Goal: Task Accomplishment & Management: Complete application form

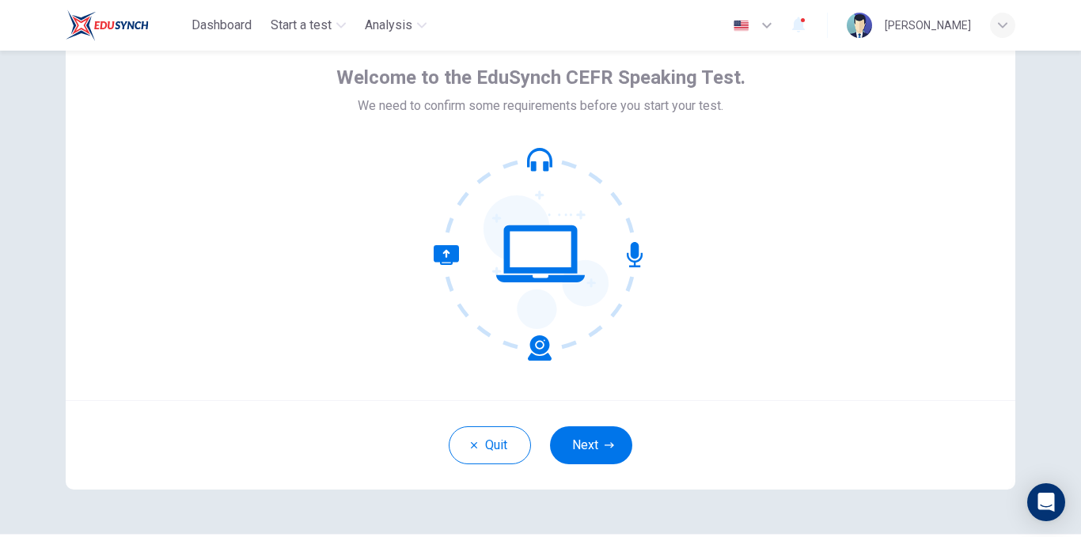
scroll to position [86, 0]
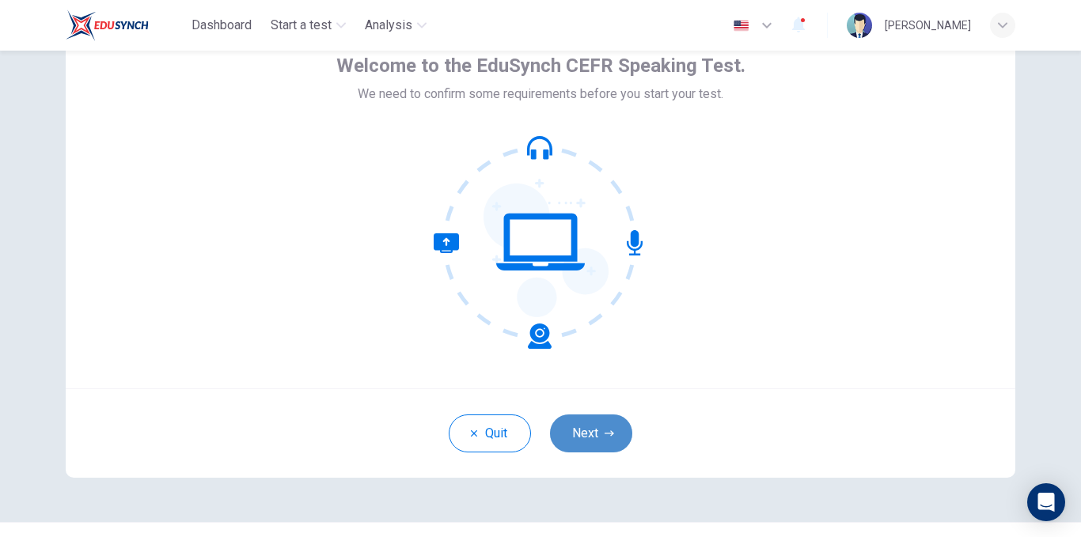
click at [607, 431] on icon "button" at bounding box center [609, 433] width 9 height 9
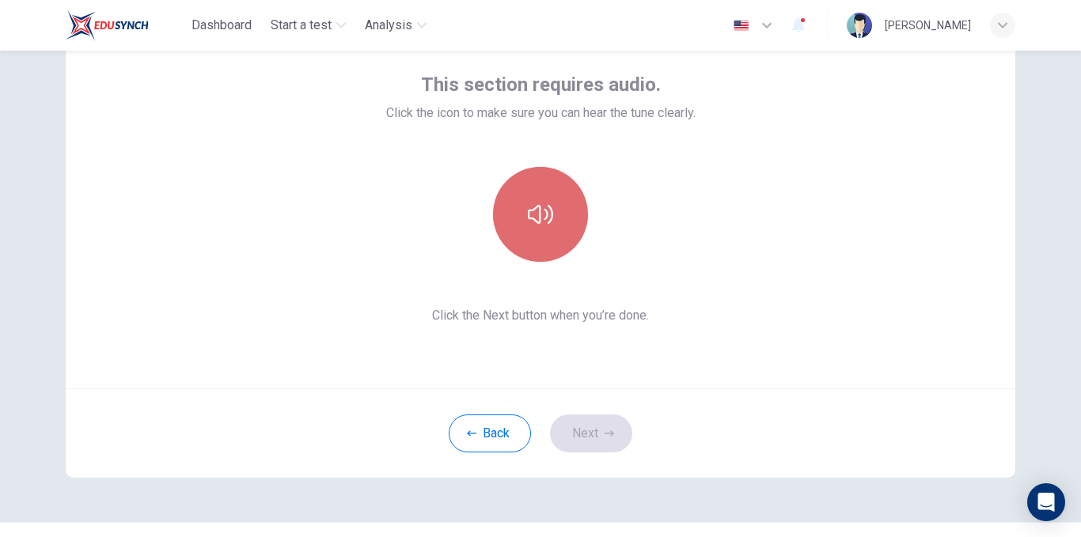
click at [542, 231] on button "button" at bounding box center [540, 214] width 95 height 95
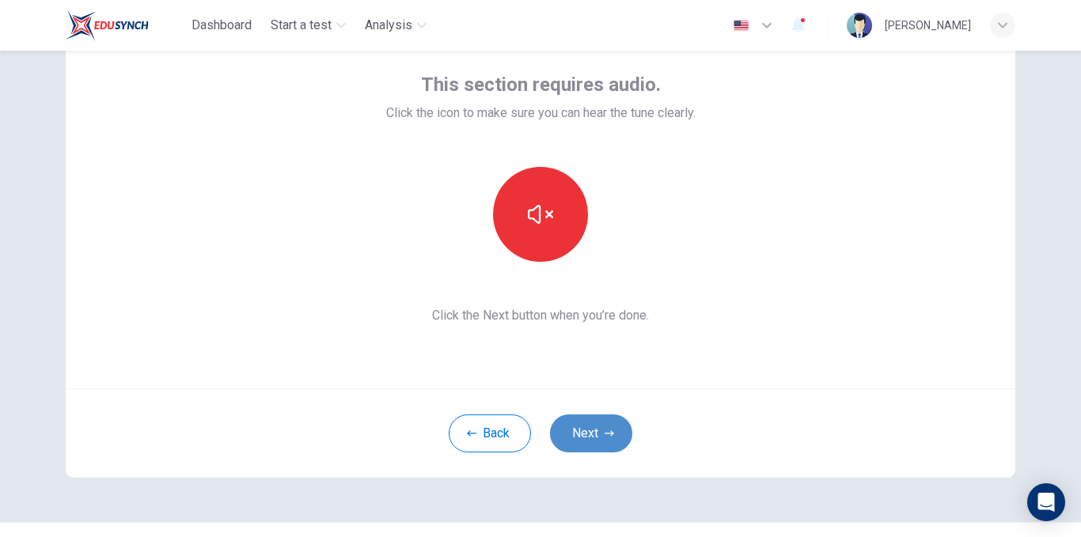
click at [594, 433] on button "Next" at bounding box center [591, 434] width 82 height 38
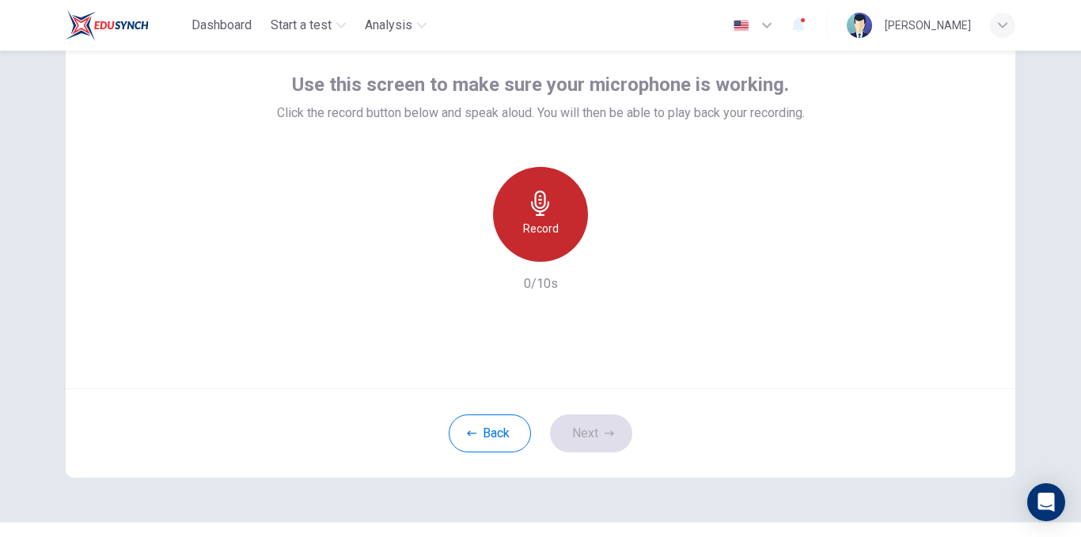
click at [546, 232] on h6 "Record" at bounding box center [541, 228] width 36 height 19
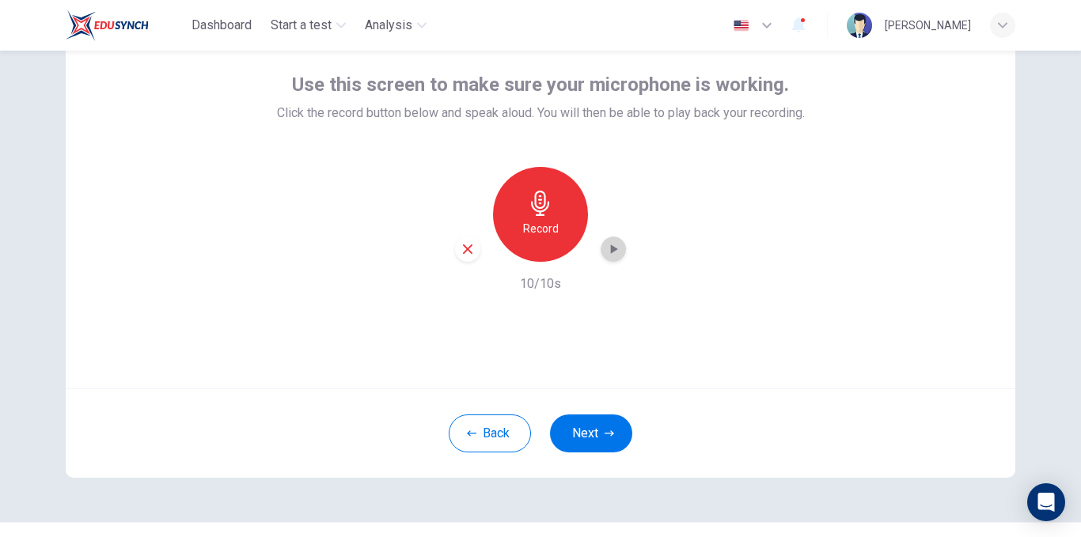
click at [611, 252] on icon "button" at bounding box center [614, 249] width 7 height 9
click at [464, 253] on icon "button" at bounding box center [468, 249] width 14 height 14
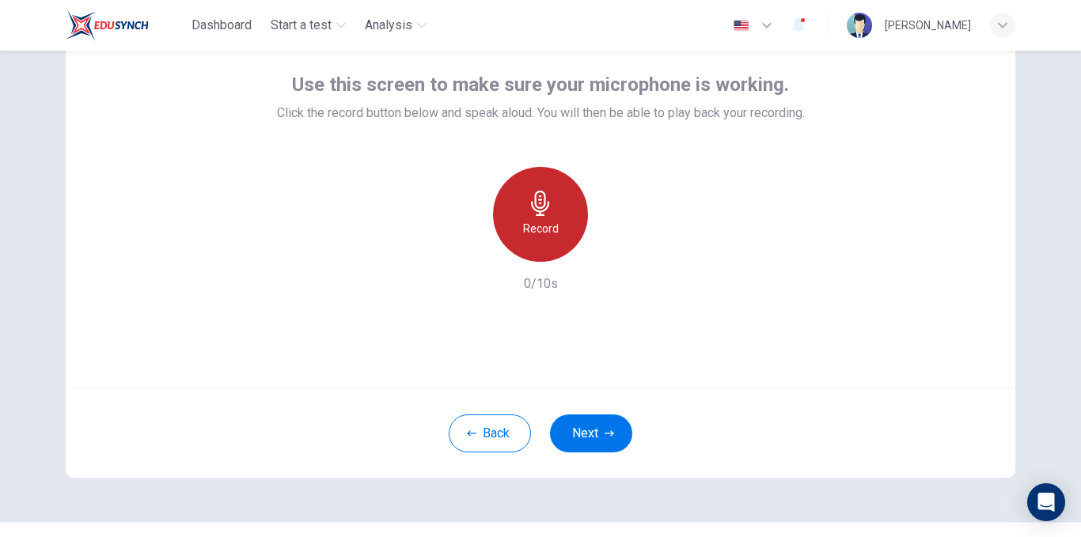
click at [544, 226] on h6 "Record" at bounding box center [541, 228] width 36 height 19
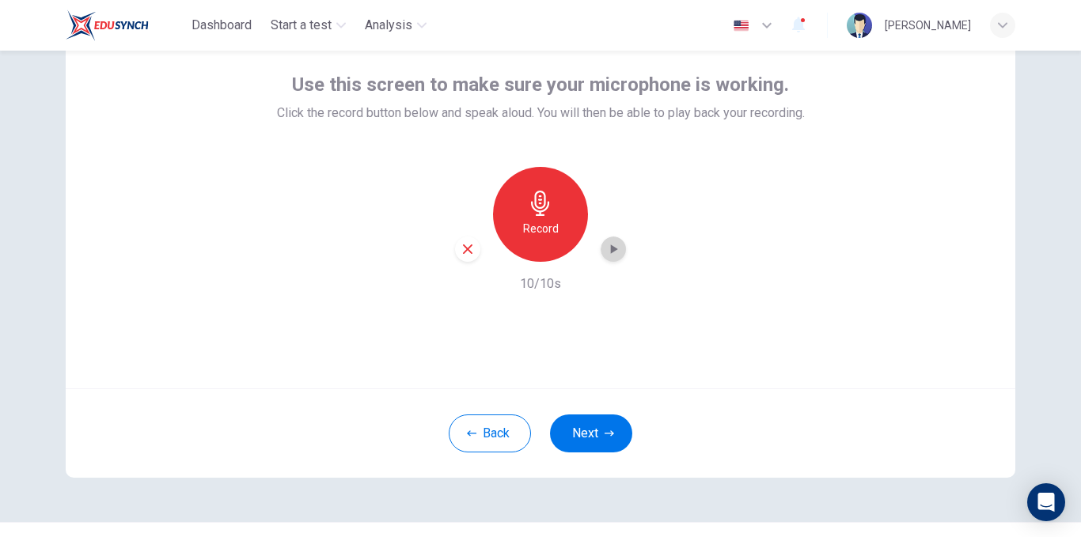
click at [611, 249] on icon "button" at bounding box center [614, 249] width 7 height 9
click at [466, 245] on icon "button" at bounding box center [468, 249] width 14 height 14
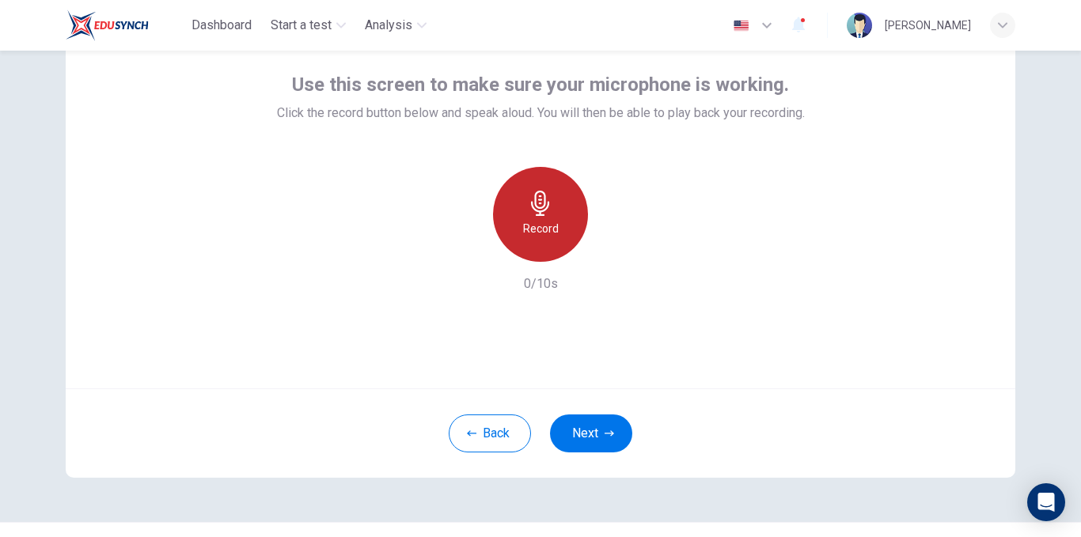
click at [558, 218] on div "Record" at bounding box center [540, 214] width 95 height 95
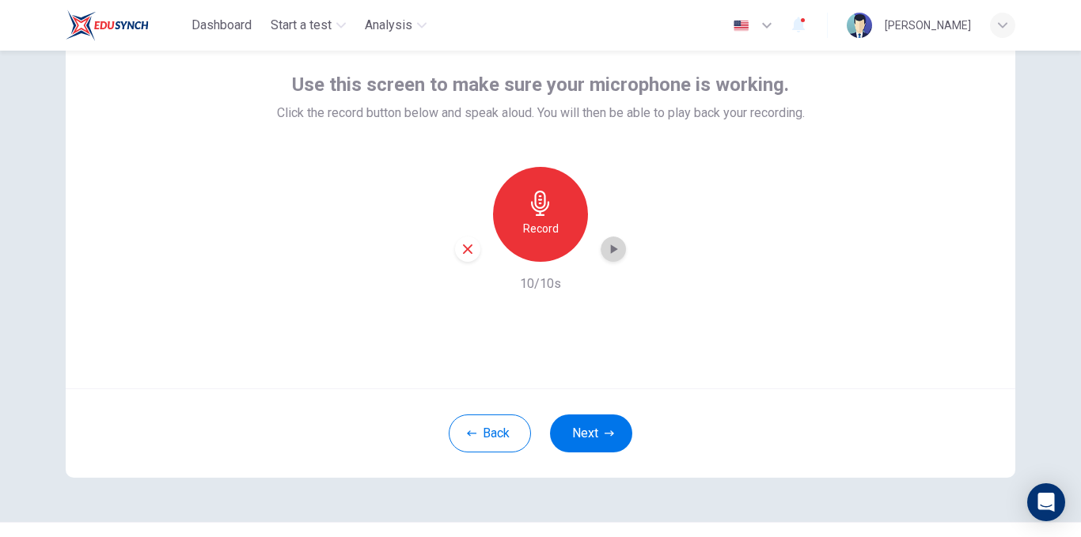
click at [605, 254] on icon "button" at bounding box center [613, 249] width 16 height 16
click at [590, 433] on button "Next" at bounding box center [591, 434] width 82 height 38
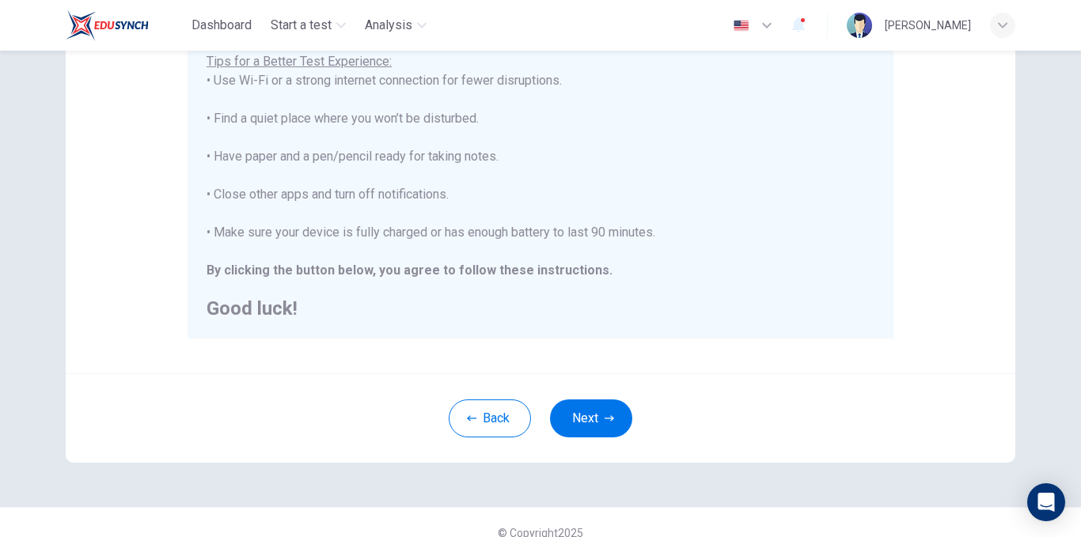
scroll to position [329, 0]
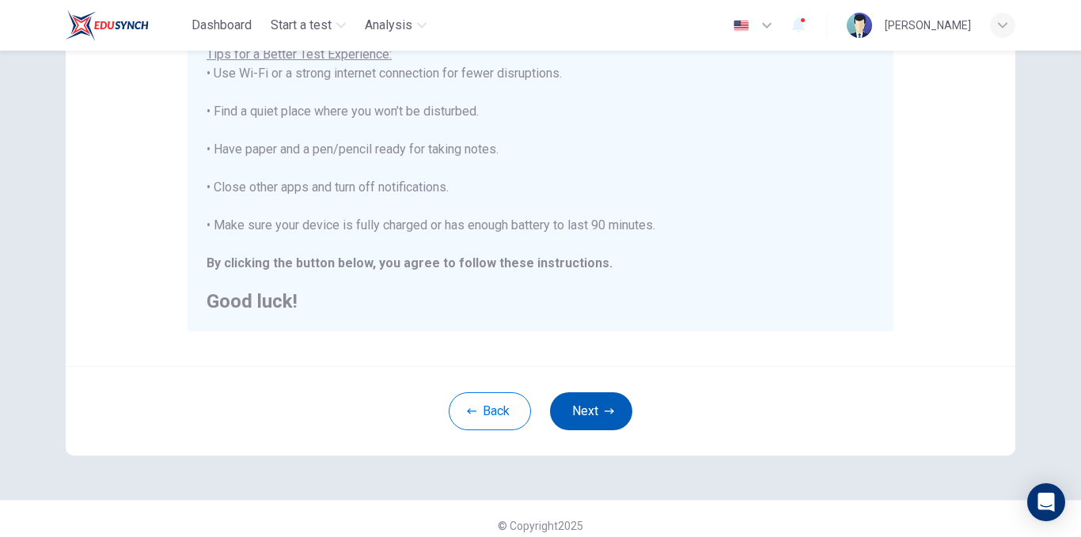
click at [605, 414] on icon "button" at bounding box center [609, 411] width 9 height 9
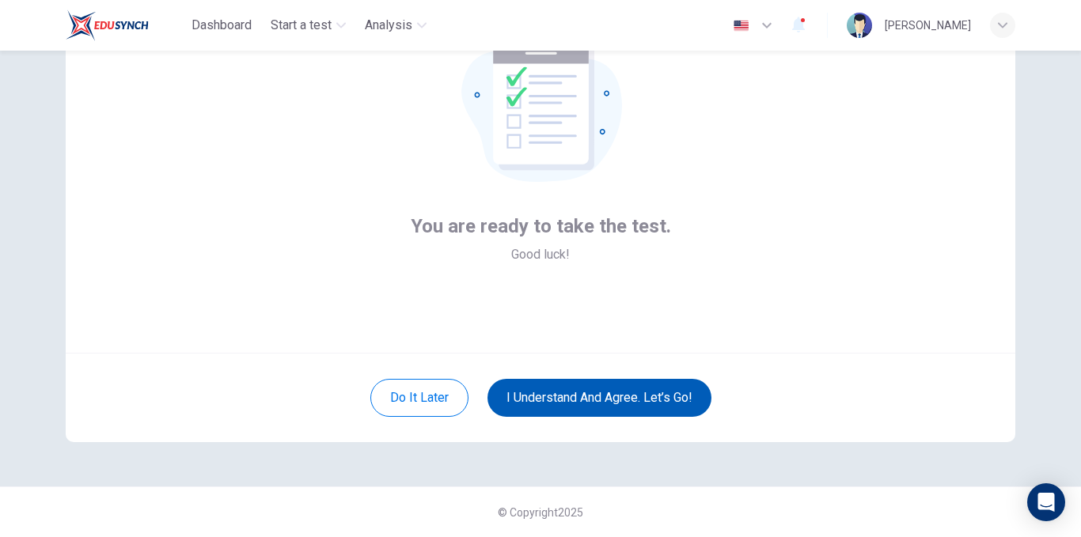
scroll to position [122, 0]
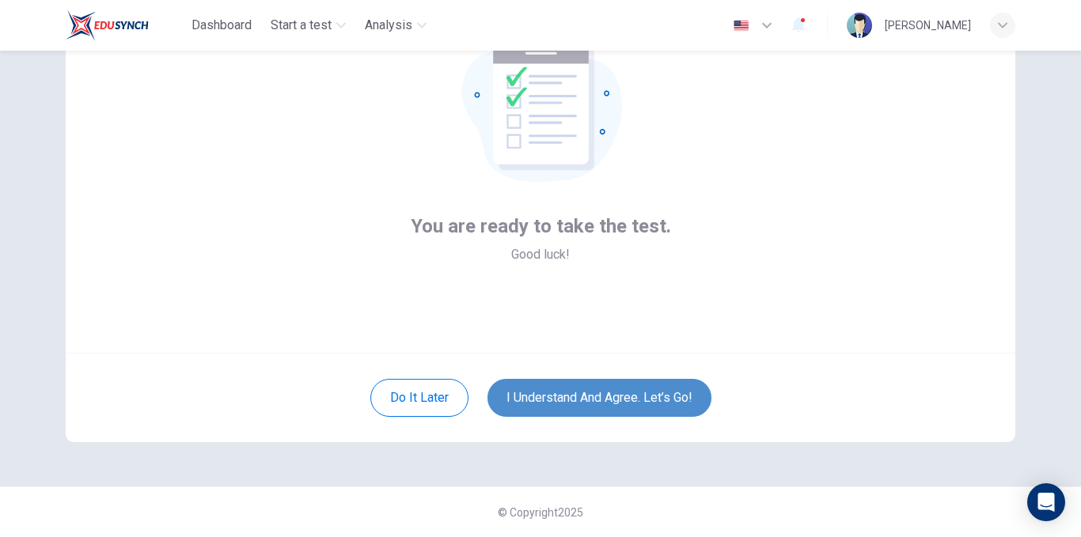
click at [616, 395] on button "I understand and agree. Let’s go!" at bounding box center [600, 398] width 224 height 38
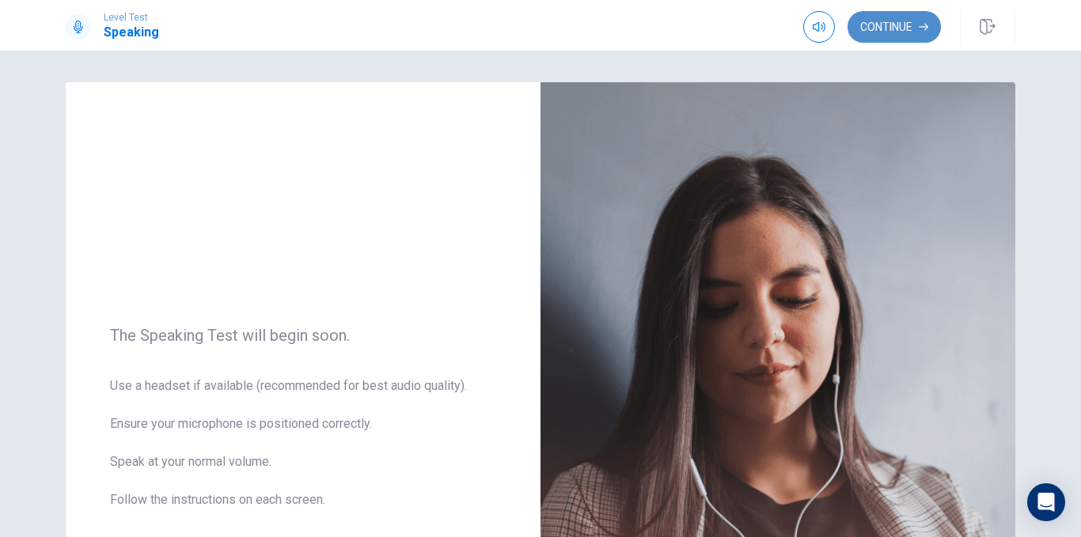
click at [896, 30] on button "Continue" at bounding box center [894, 27] width 93 height 32
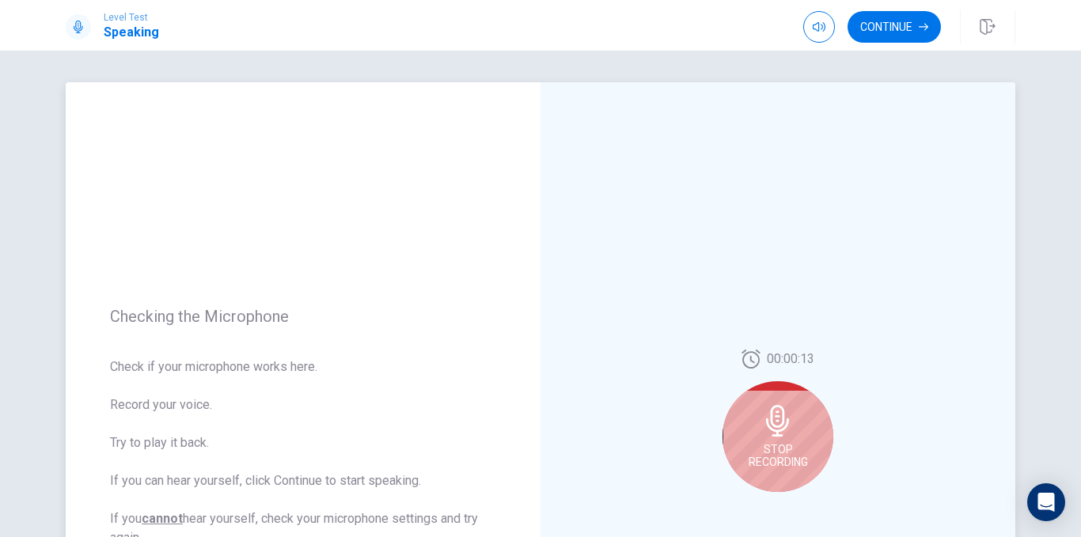
scroll to position [150, 0]
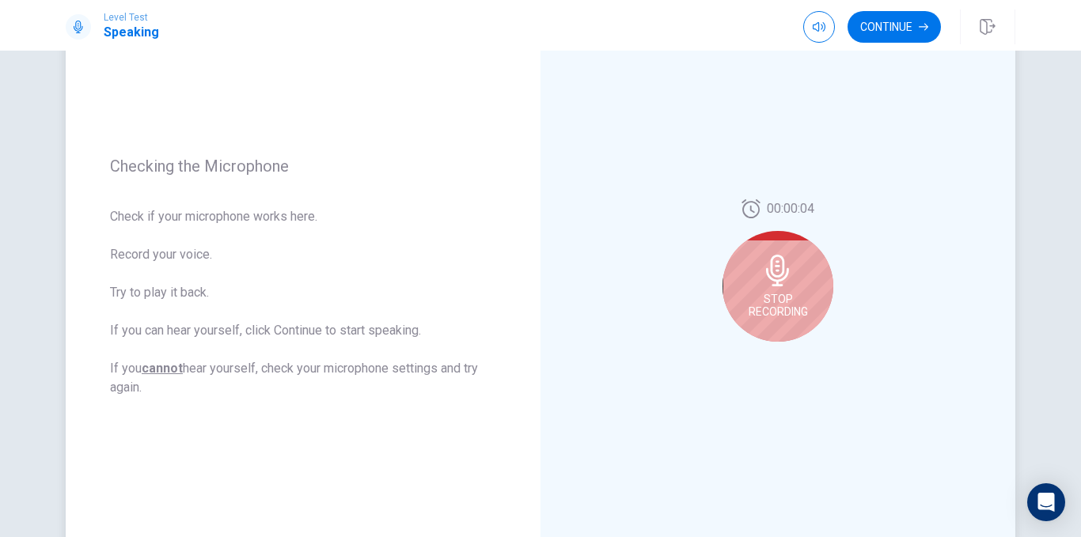
click at [784, 302] on span "Stop Recording" at bounding box center [778, 305] width 59 height 25
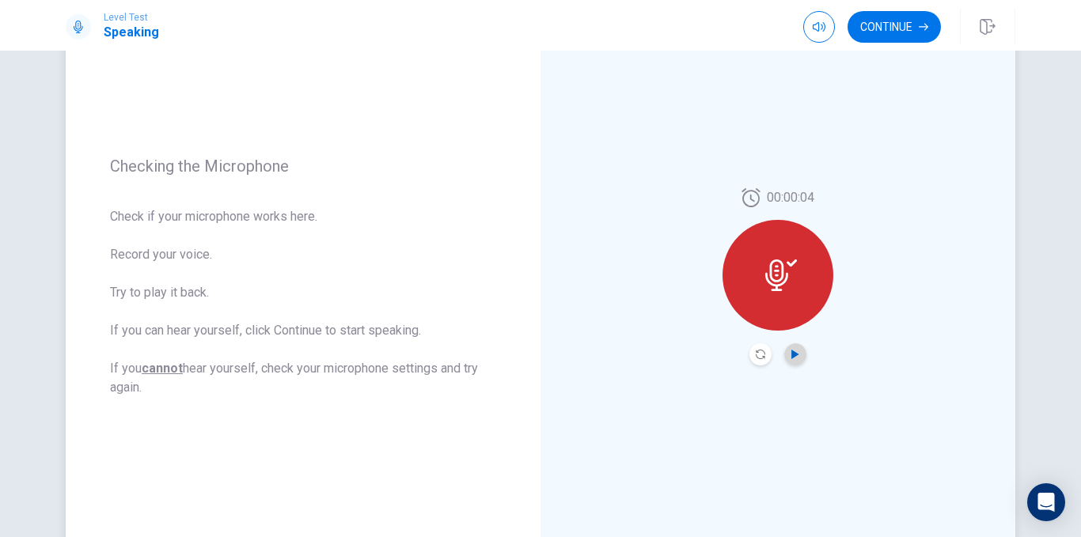
click at [791, 356] on icon "Play Audio" at bounding box center [795, 354] width 9 height 9
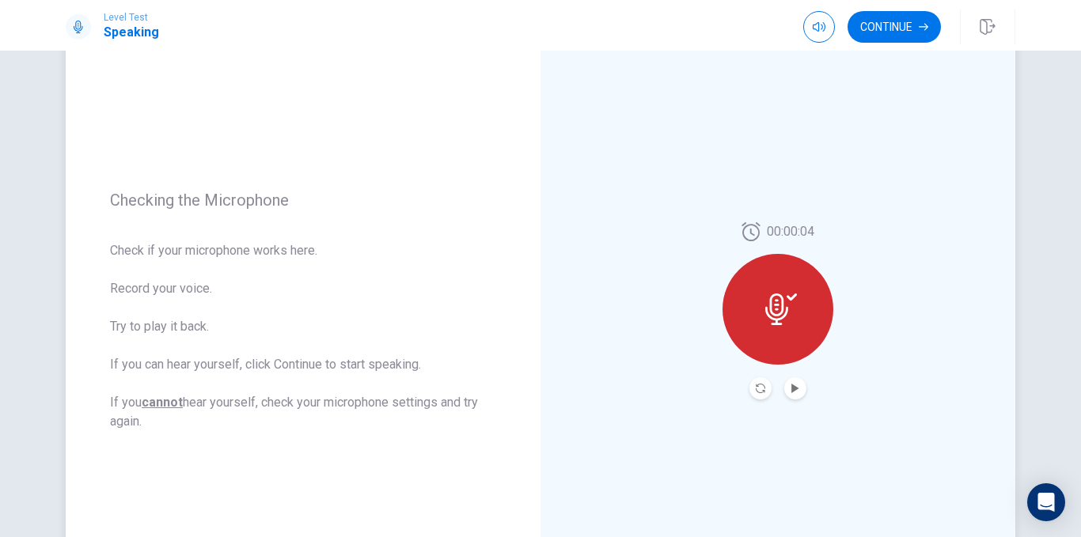
scroll to position [116, 0]
click at [757, 389] on icon "Record Again" at bounding box center [760, 389] width 9 height 9
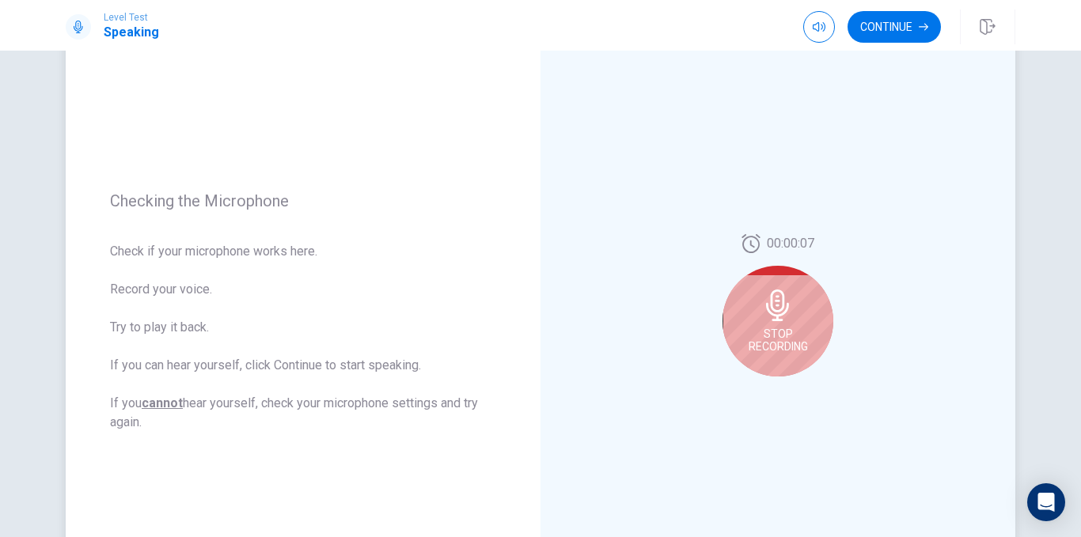
click at [787, 325] on div "Stop Recording" at bounding box center [778, 321] width 111 height 111
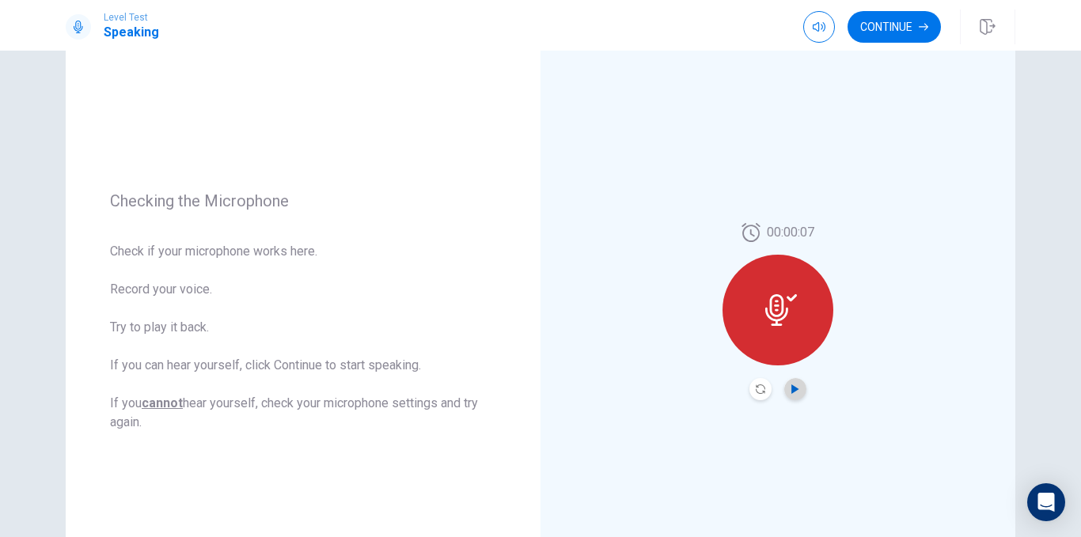
click at [791, 391] on icon "Play Audio" at bounding box center [794, 389] width 7 height 9
click at [757, 393] on icon "Record Again" at bounding box center [760, 389] width 9 height 9
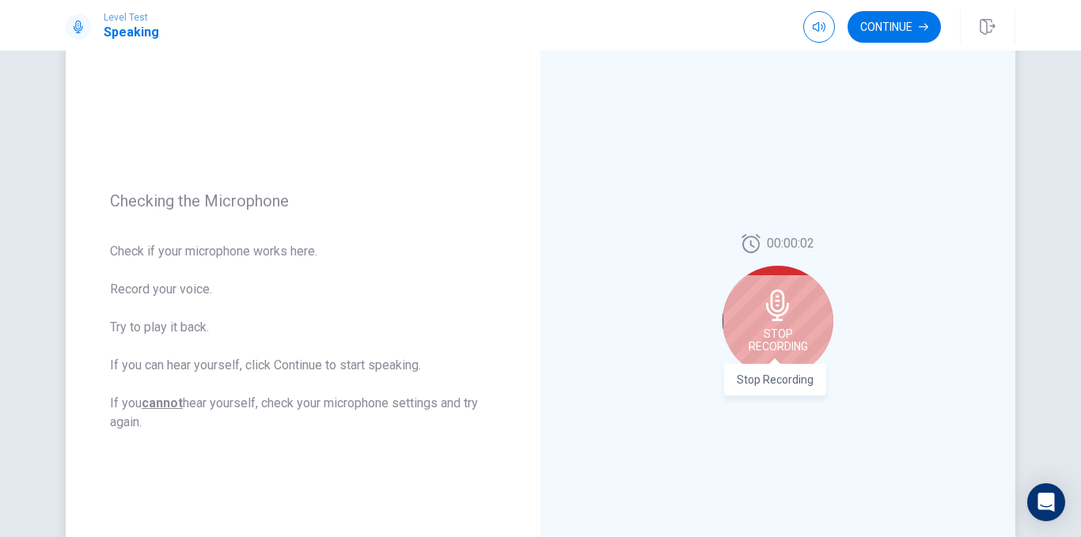
click at [784, 350] on span "Stop Recording" at bounding box center [778, 340] width 59 height 25
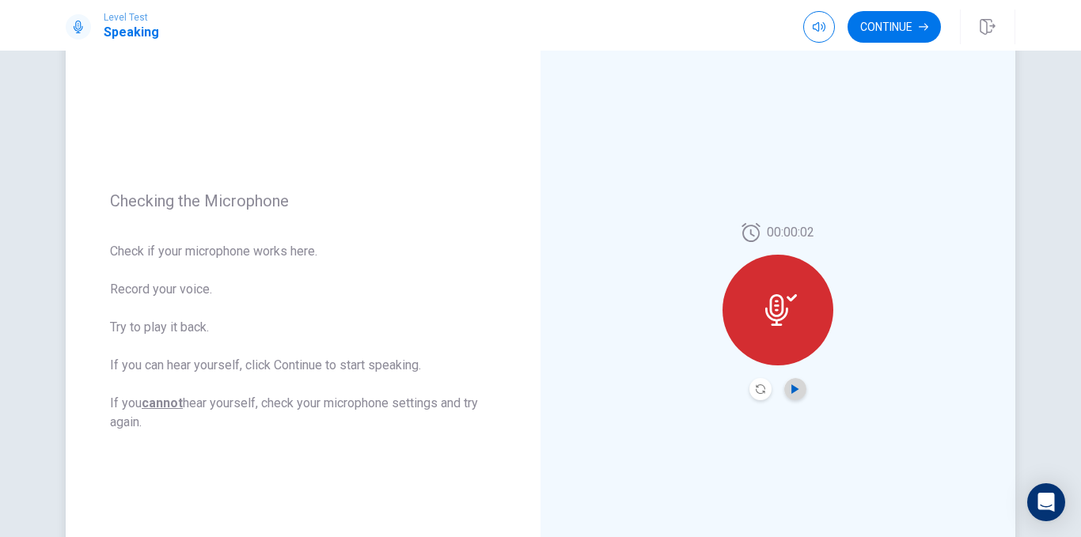
click at [795, 392] on icon "Play Audio" at bounding box center [795, 389] width 9 height 9
click at [903, 28] on button "Continue" at bounding box center [894, 27] width 93 height 32
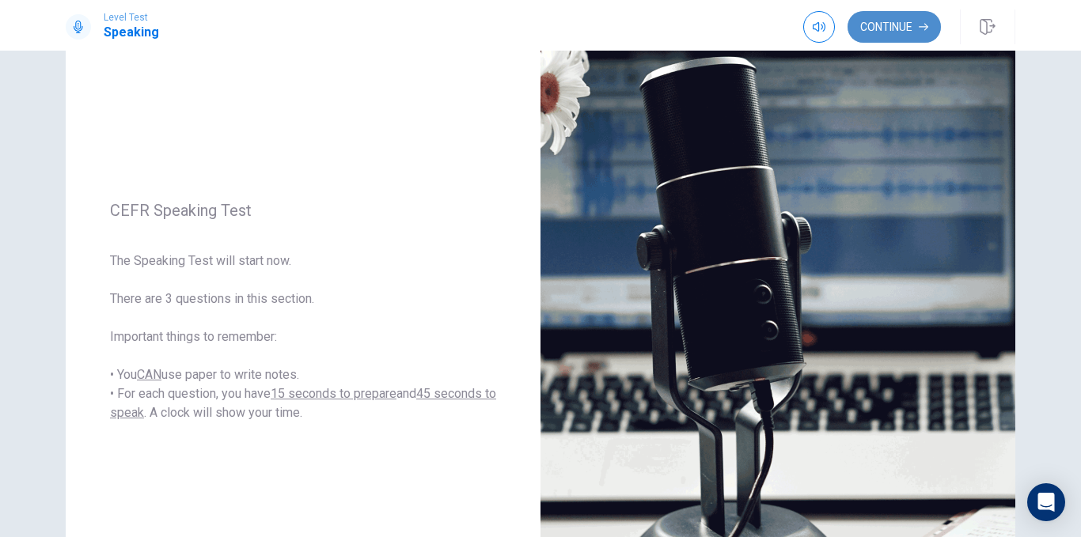
click at [898, 41] on button "Continue" at bounding box center [894, 27] width 93 height 32
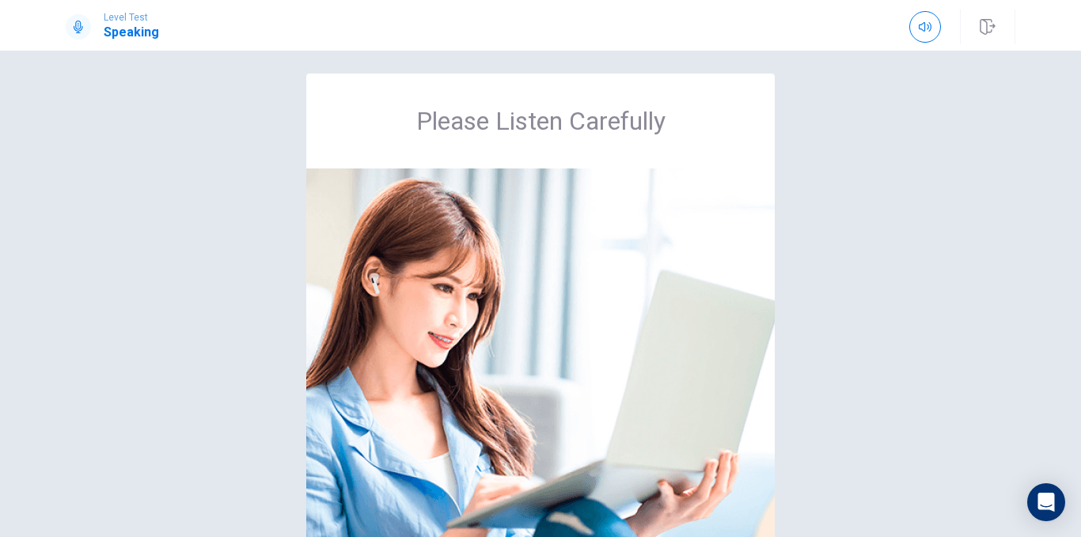
scroll to position [6, 0]
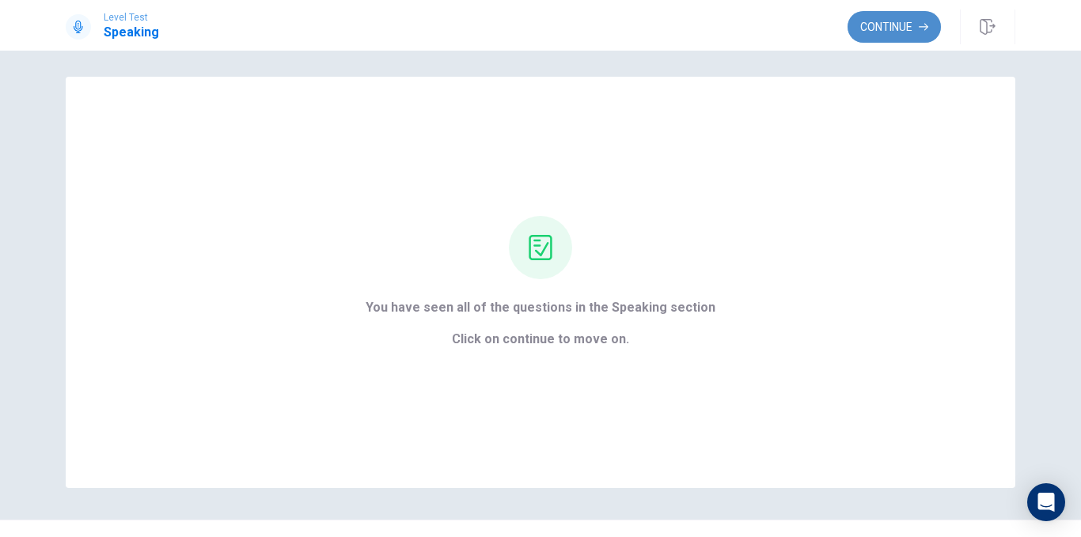
click at [907, 30] on button "Continue" at bounding box center [894, 27] width 93 height 32
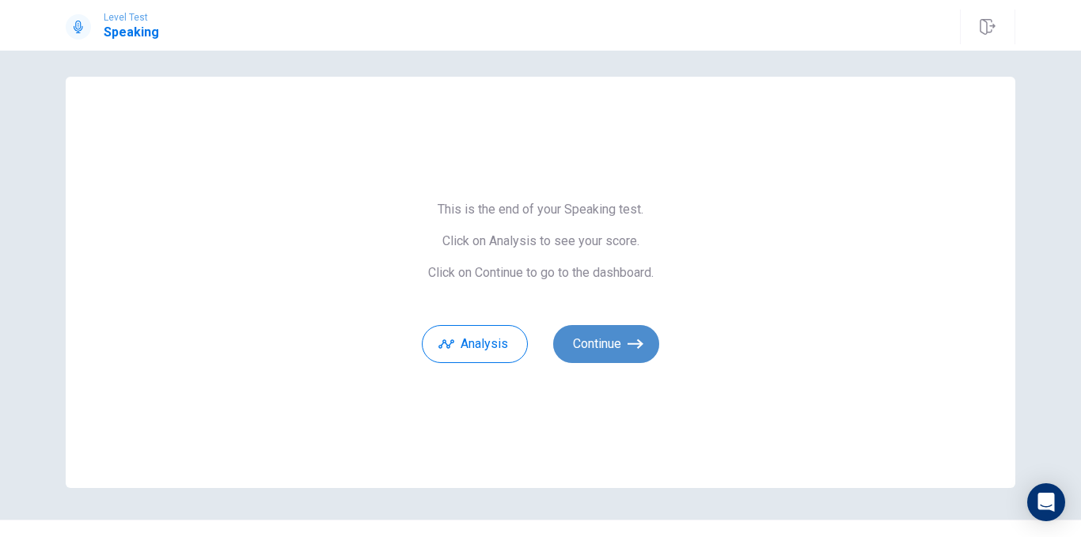
click at [622, 344] on button "Continue" at bounding box center [606, 344] width 106 height 38
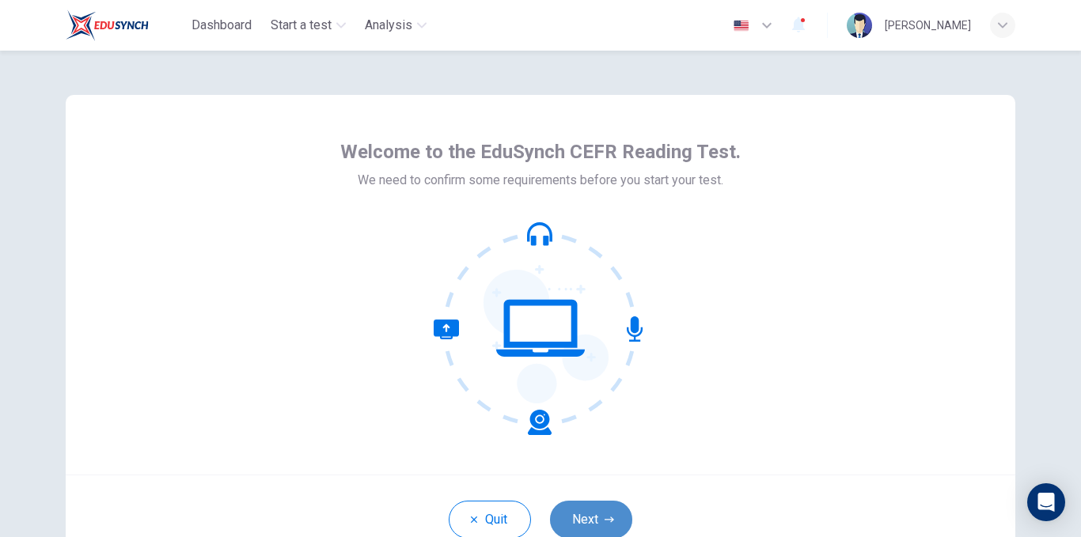
click at [596, 523] on button "Next" at bounding box center [591, 520] width 82 height 38
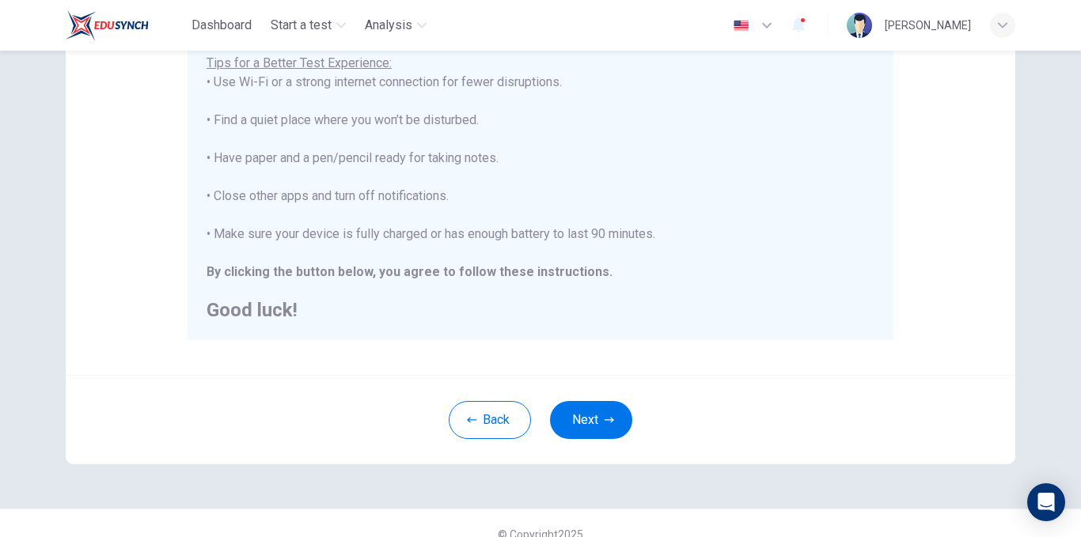
scroll to position [321, 0]
click at [605, 419] on icon "button" at bounding box center [609, 419] width 9 height 6
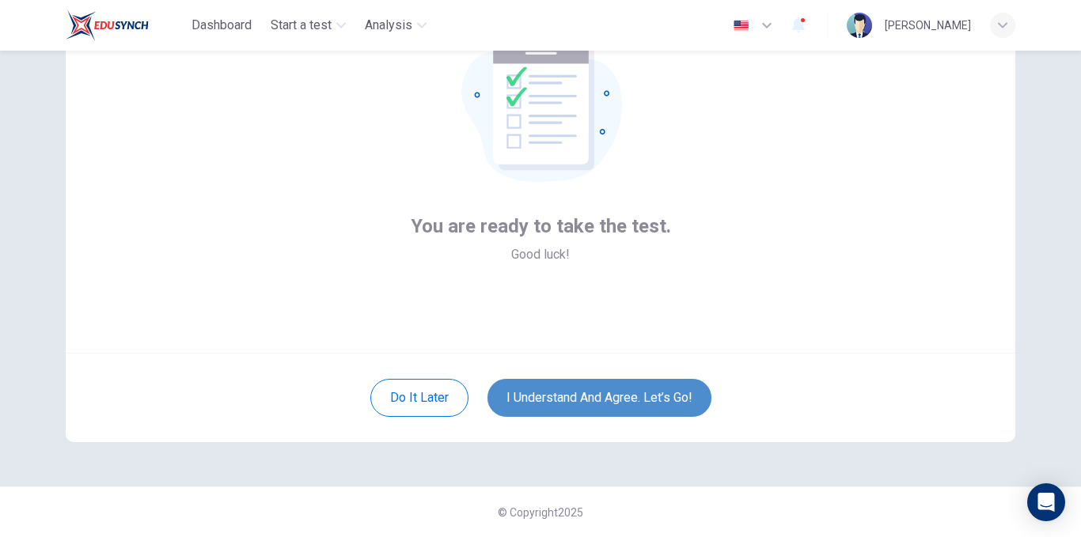
click at [629, 393] on button "I understand and agree. Let’s go!" at bounding box center [600, 398] width 224 height 38
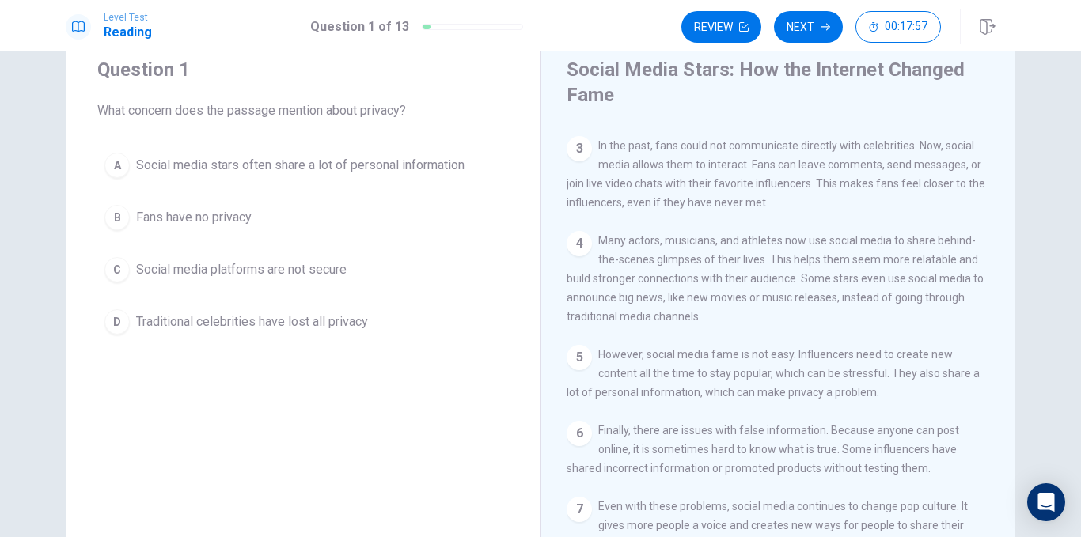
scroll to position [201, 0]
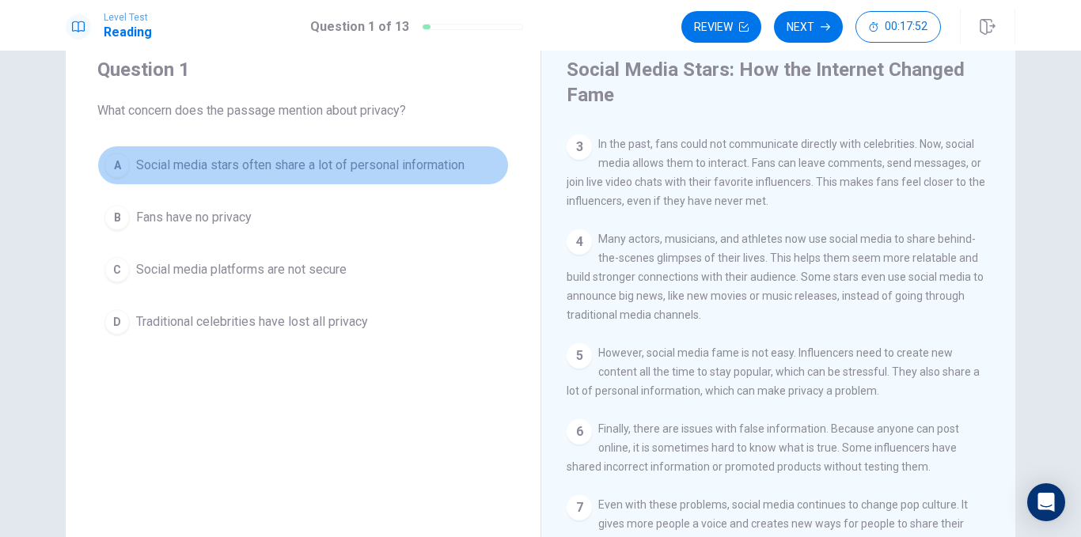
click at [340, 162] on span "Social media stars often share a lot of personal information" at bounding box center [300, 165] width 328 height 19
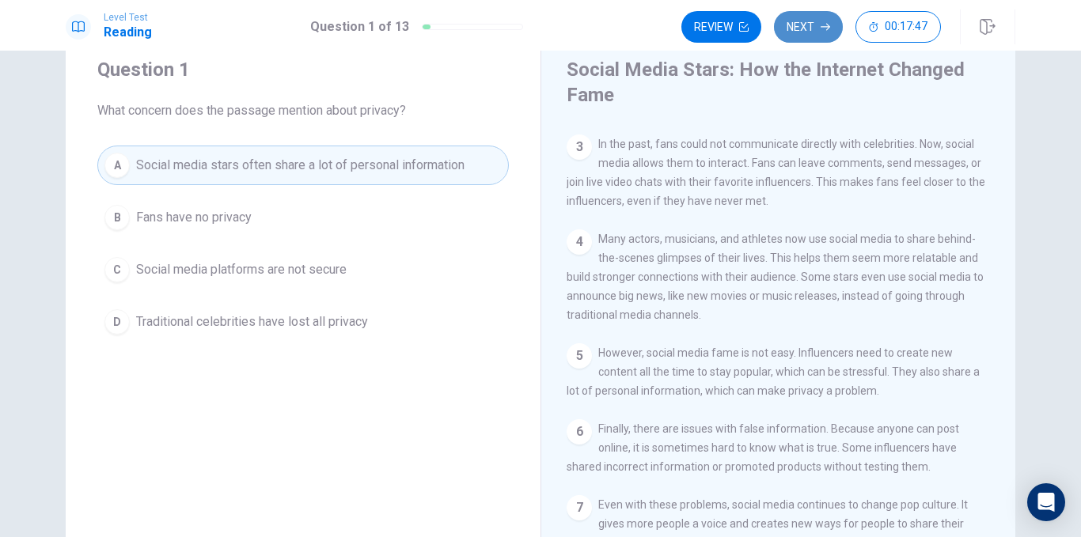
click at [810, 26] on button "Next" at bounding box center [808, 27] width 69 height 32
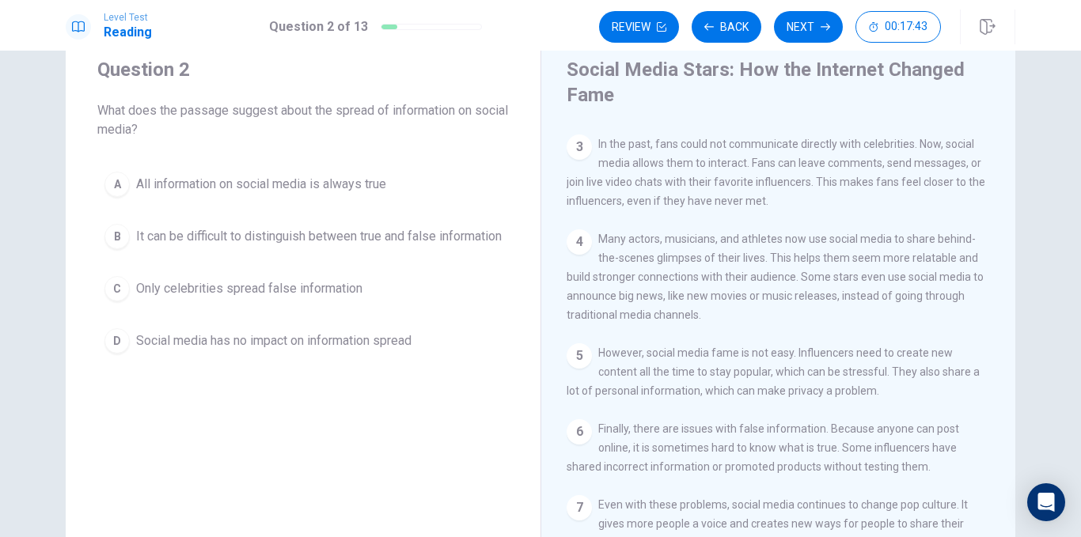
scroll to position [232, 0]
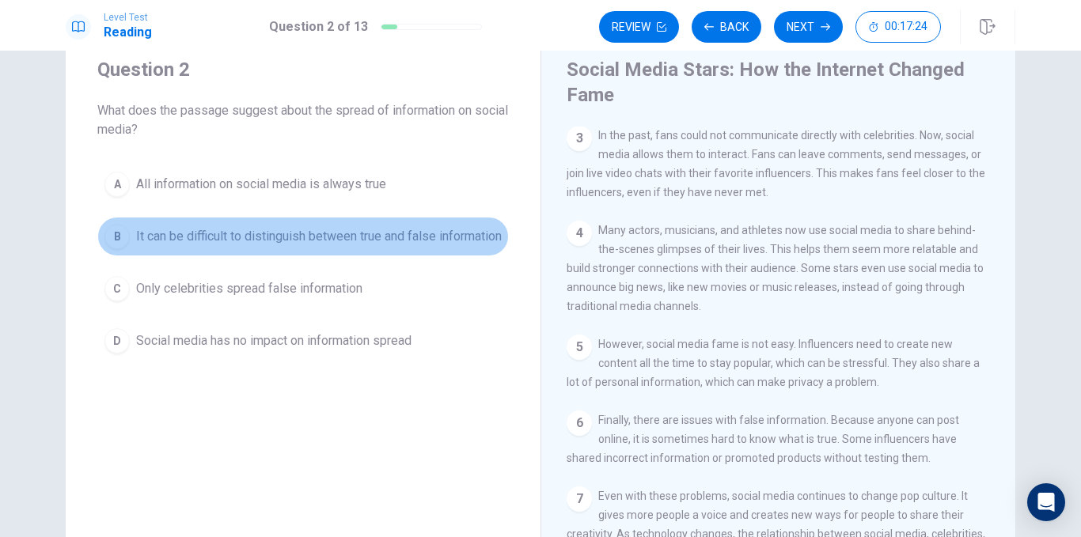
click at [427, 228] on span "It can be difficult to distinguish between true and false information" at bounding box center [319, 236] width 366 height 19
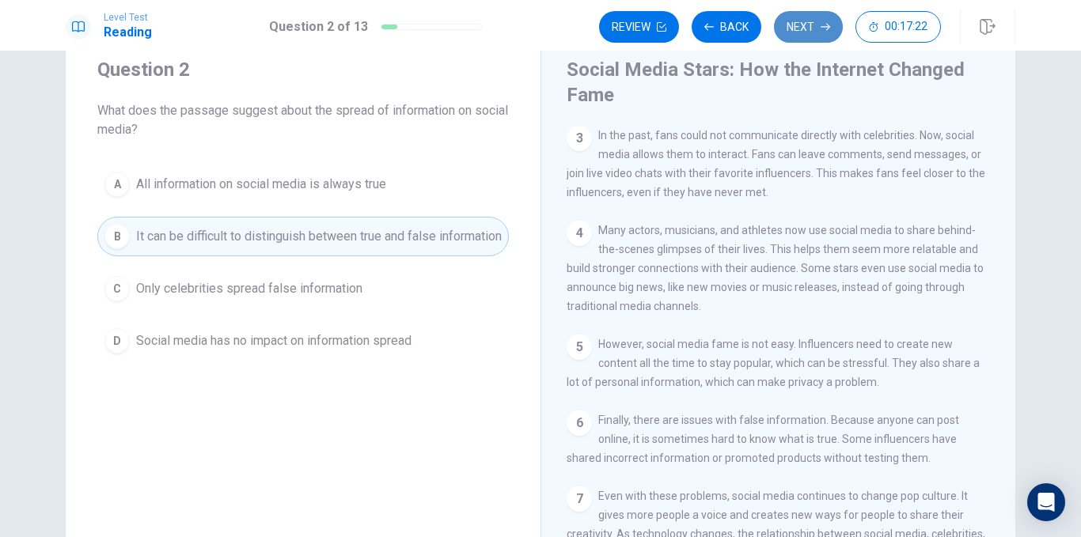
click at [806, 36] on button "Next" at bounding box center [808, 27] width 69 height 32
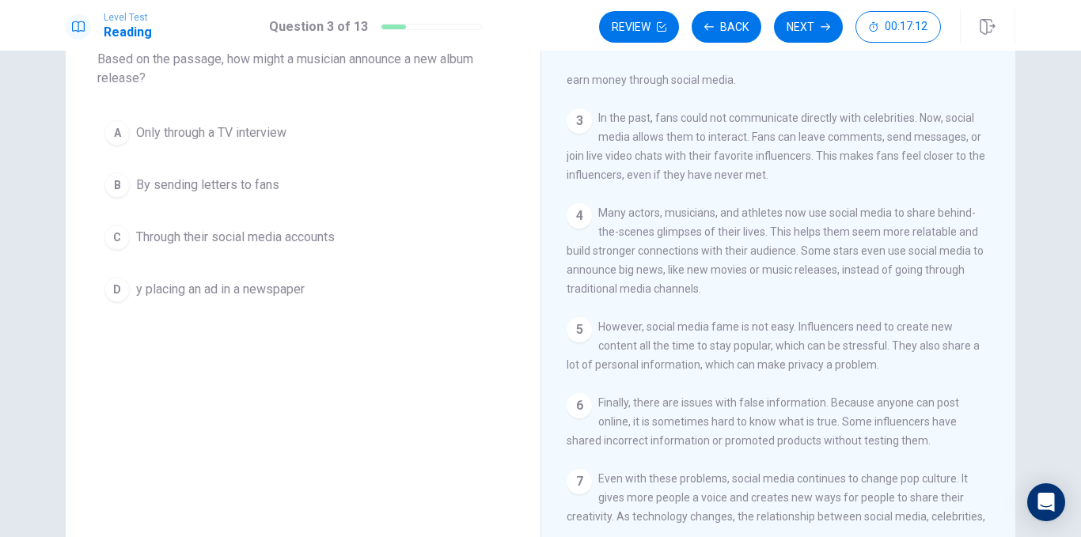
scroll to position [175, 0]
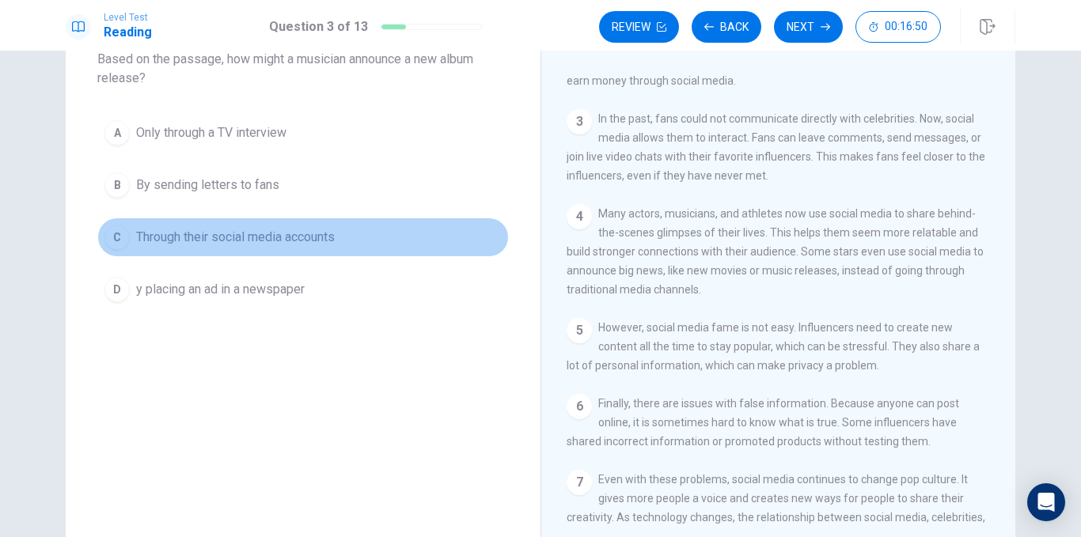
click at [318, 230] on span "Through their social media accounts" at bounding box center [235, 237] width 199 height 19
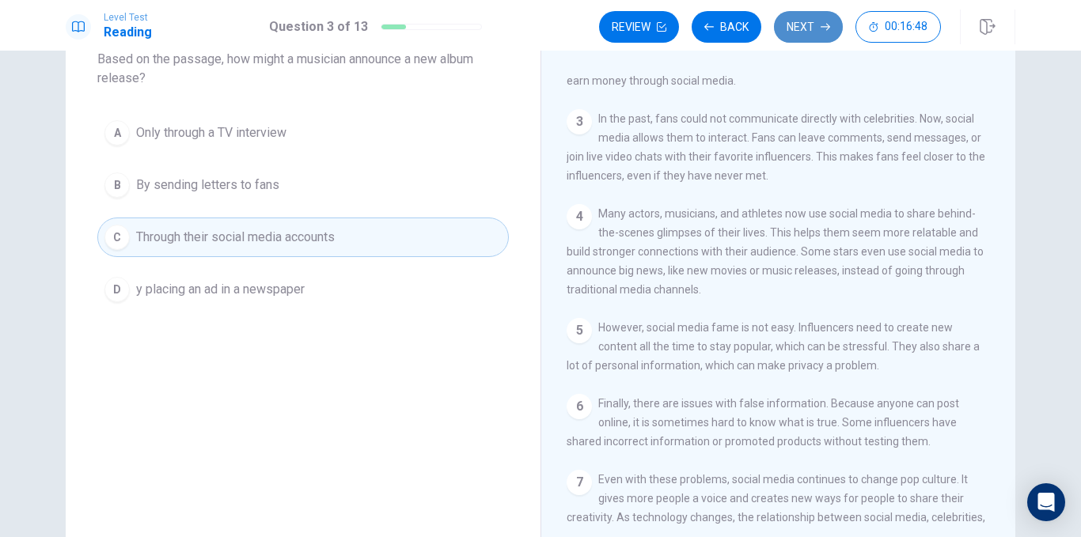
click at [795, 34] on button "Next" at bounding box center [808, 27] width 69 height 32
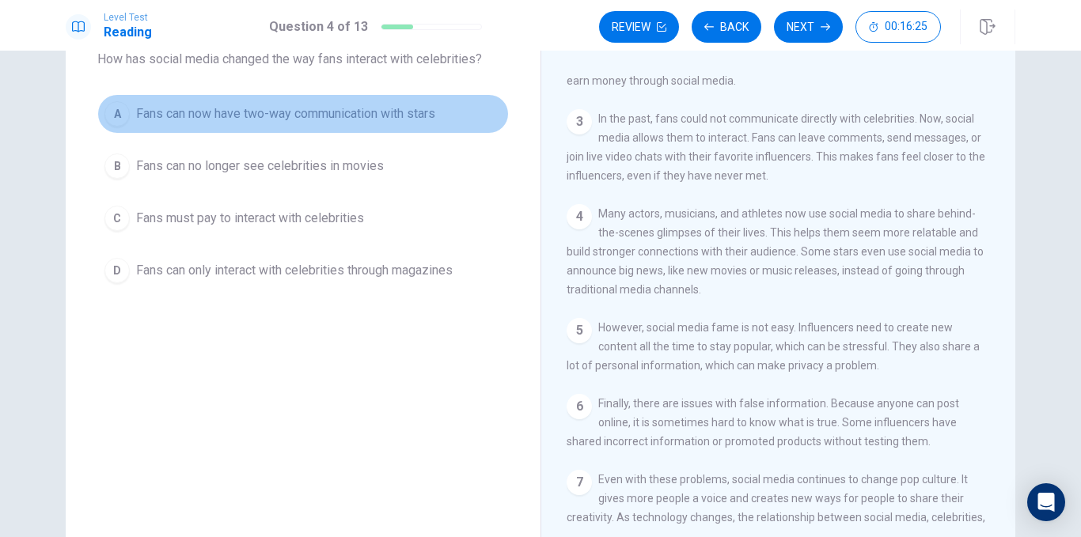
click at [404, 112] on span "Fans can now have two-way communication with stars" at bounding box center [285, 113] width 299 height 19
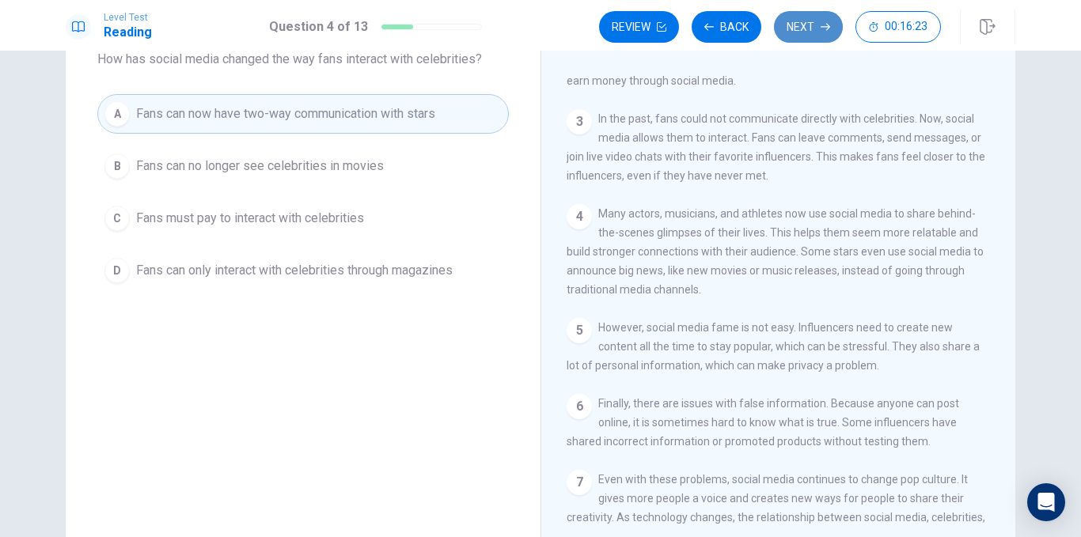
click at [799, 23] on button "Next" at bounding box center [808, 27] width 69 height 32
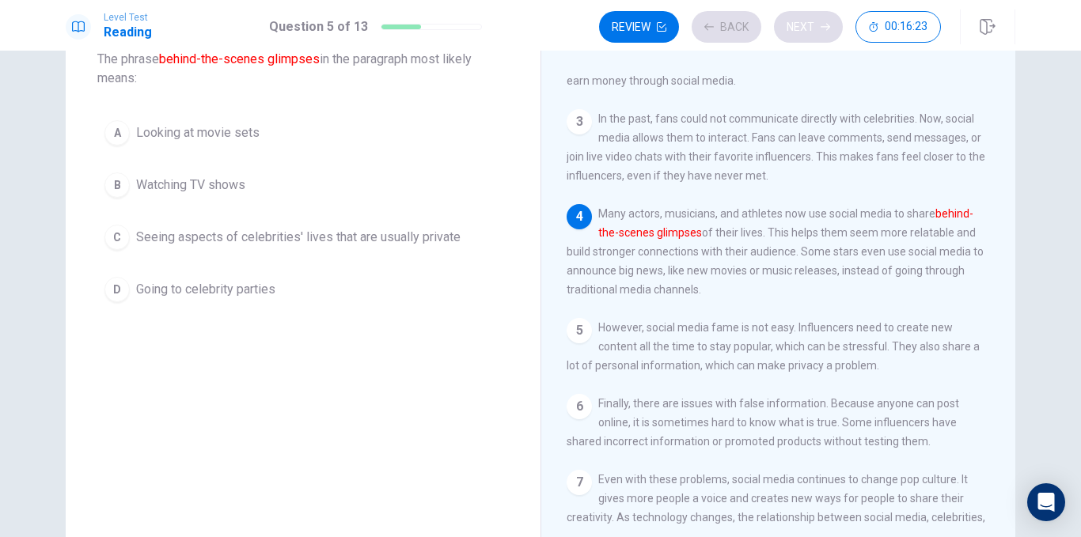
scroll to position [232, 0]
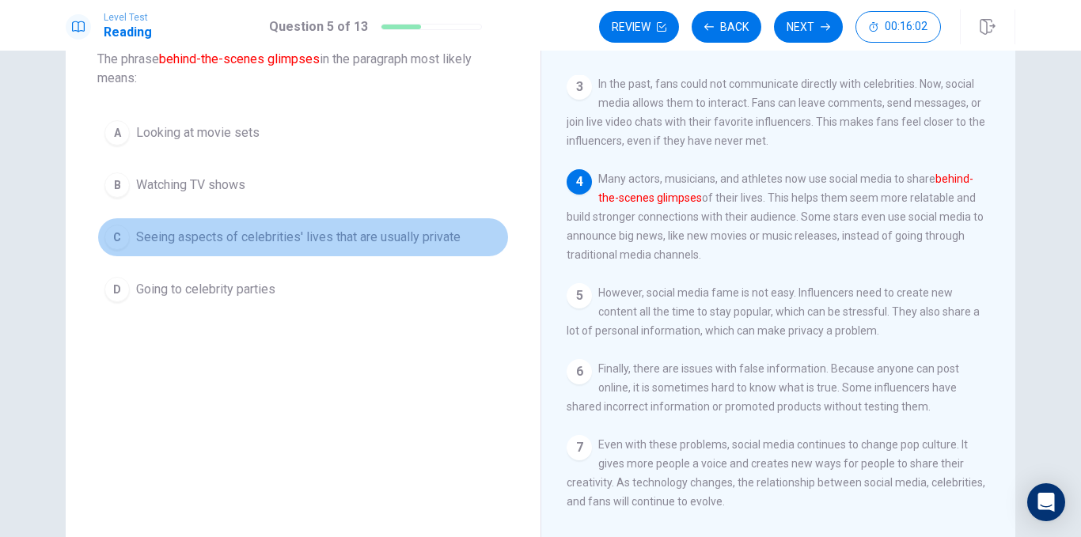
click at [388, 237] on span "Seeing aspects of celebrities' lives that are usually private" at bounding box center [298, 237] width 324 height 19
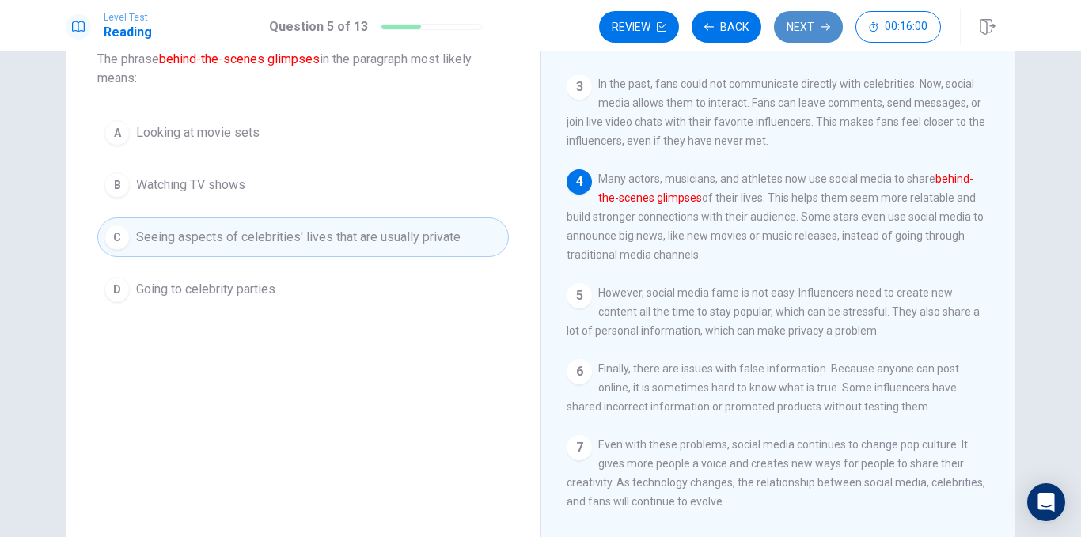
click at [833, 28] on button "Next" at bounding box center [808, 27] width 69 height 32
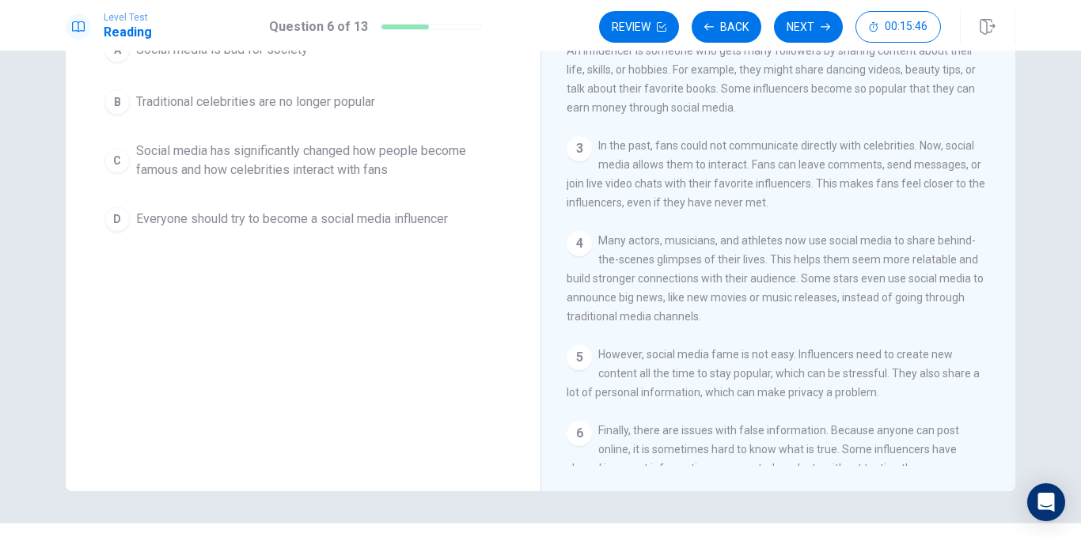
scroll to position [180, 0]
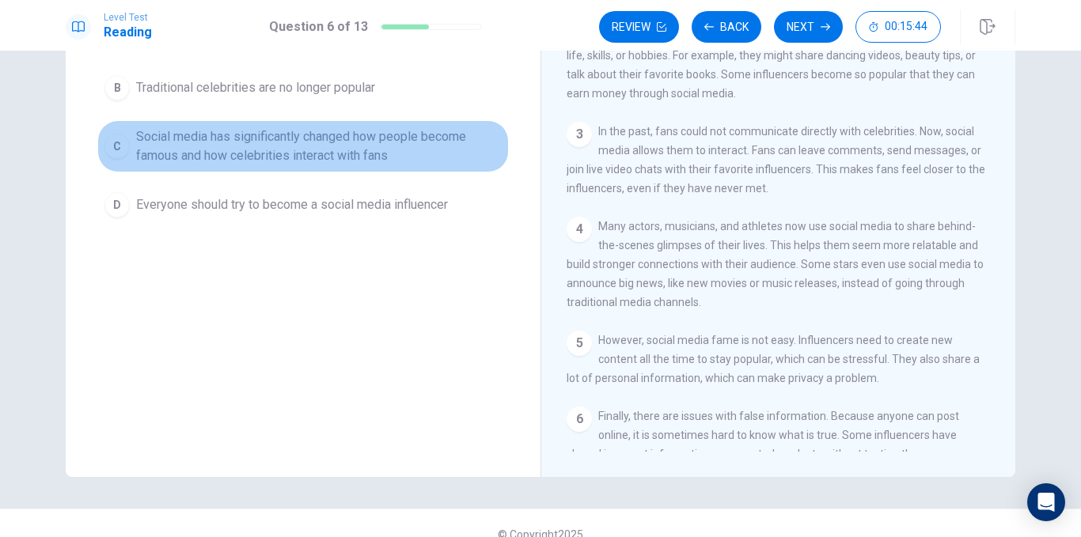
click at [366, 142] on span "Social media has significantly changed how people become famous and how celebri…" at bounding box center [319, 146] width 366 height 38
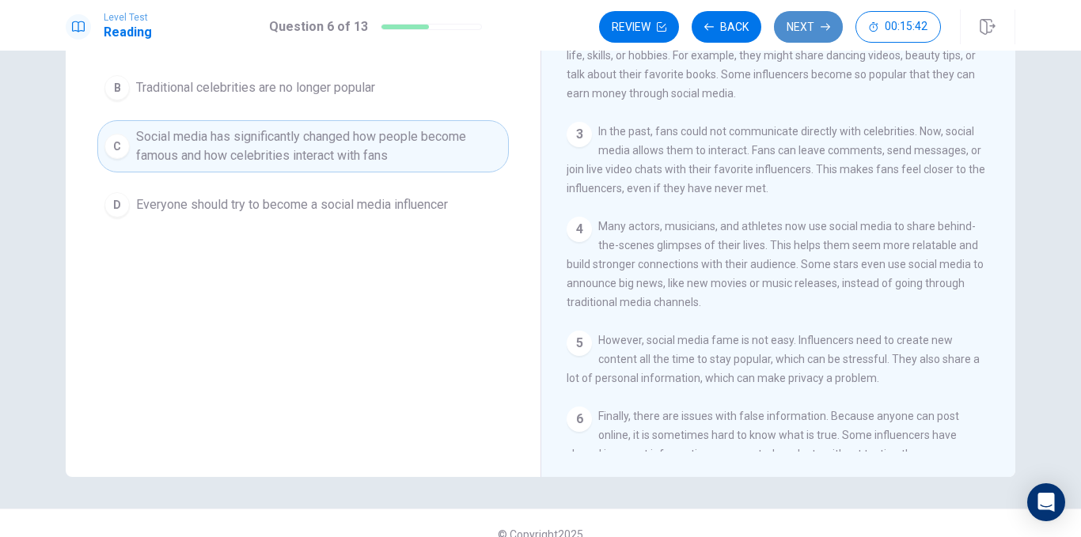
click at [797, 32] on button "Next" at bounding box center [808, 27] width 69 height 32
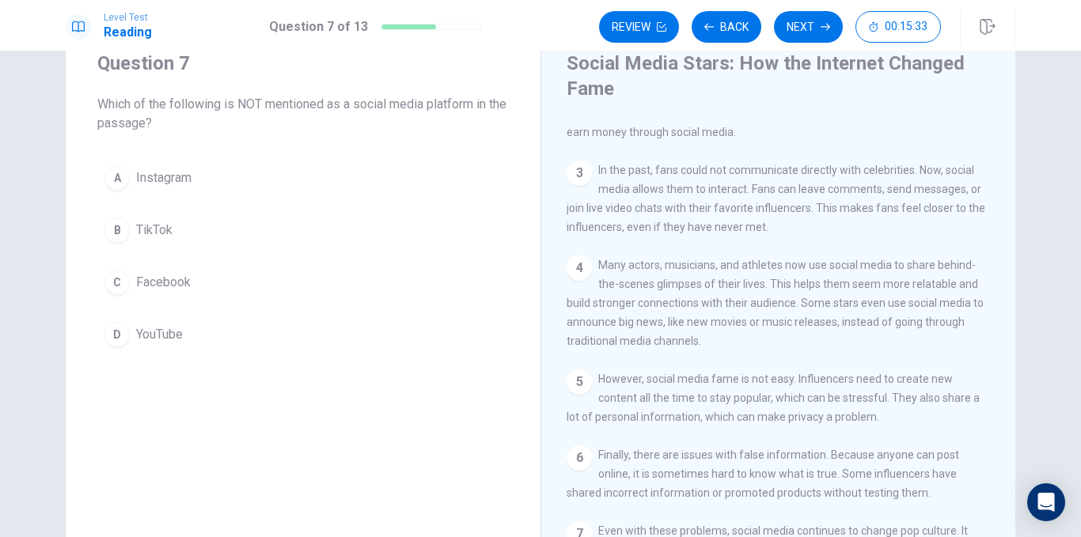
scroll to position [171, 0]
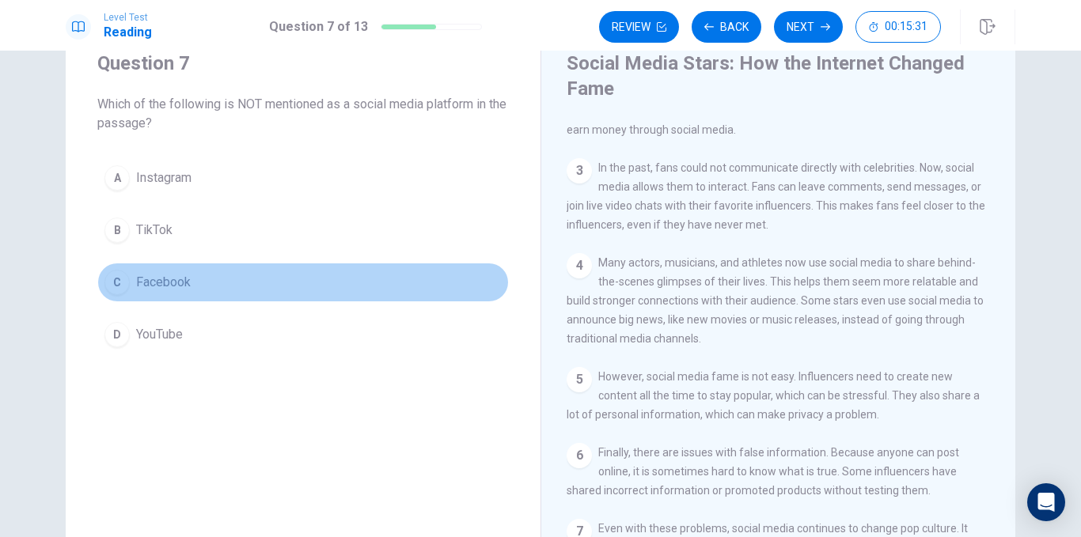
click at [177, 281] on span "Facebook" at bounding box center [163, 282] width 55 height 19
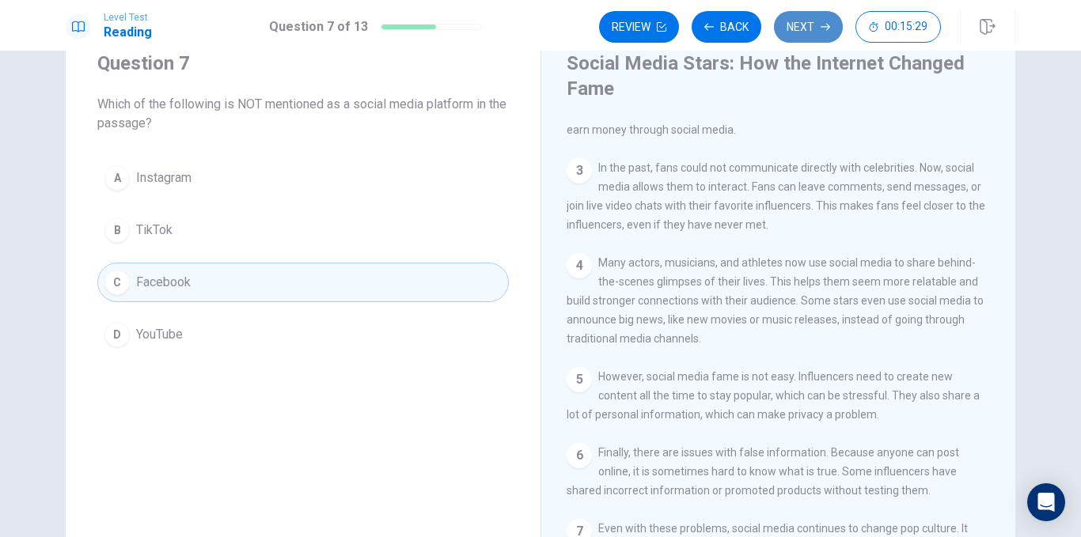
click at [814, 28] on button "Next" at bounding box center [808, 27] width 69 height 32
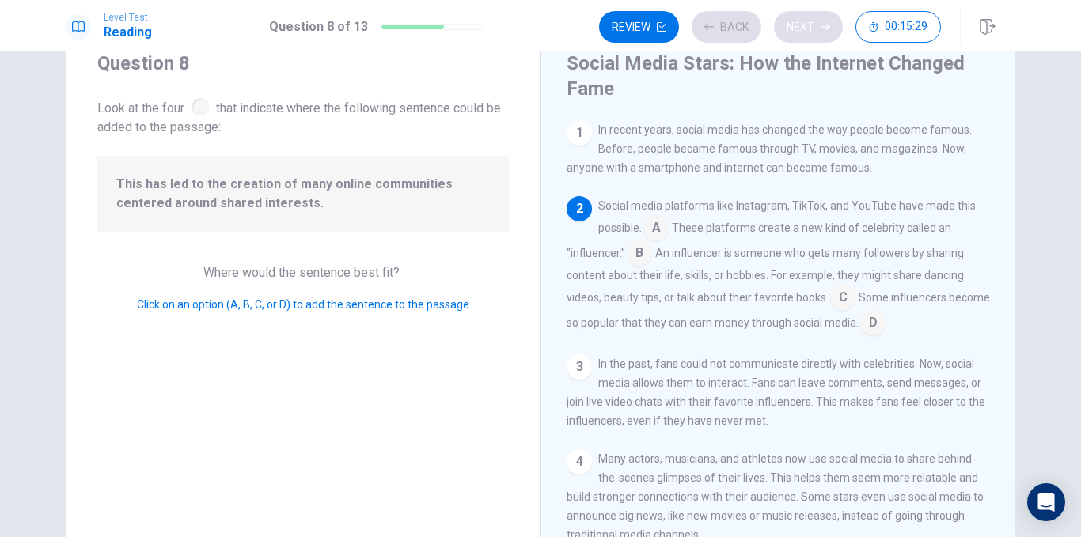
scroll to position [78, 0]
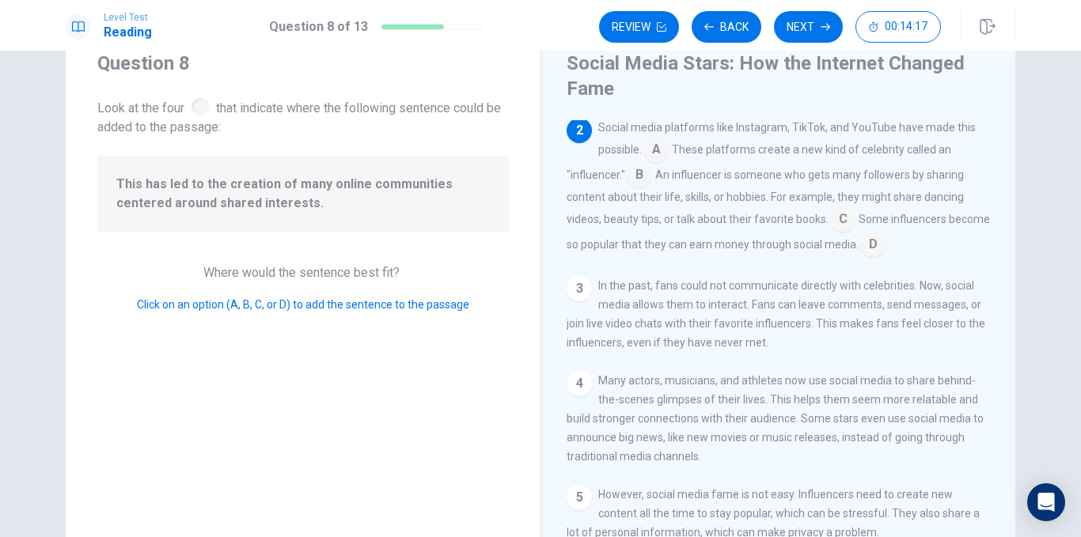
click at [839, 216] on input at bounding box center [842, 220] width 25 height 25
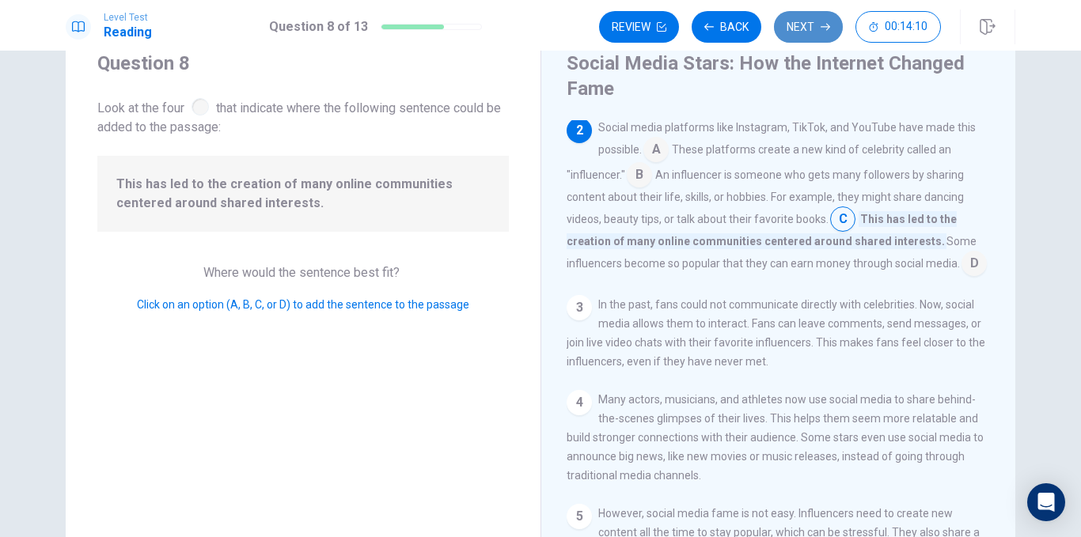
click at [806, 36] on button "Next" at bounding box center [808, 27] width 69 height 32
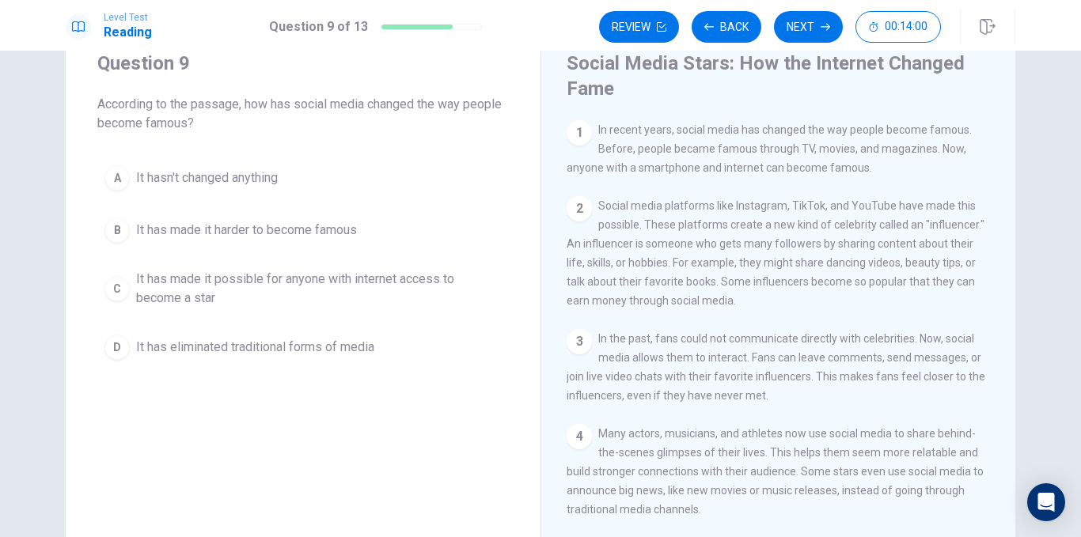
click at [329, 277] on span "It has made it possible for anyone with internet access to become a star" at bounding box center [319, 289] width 366 height 38
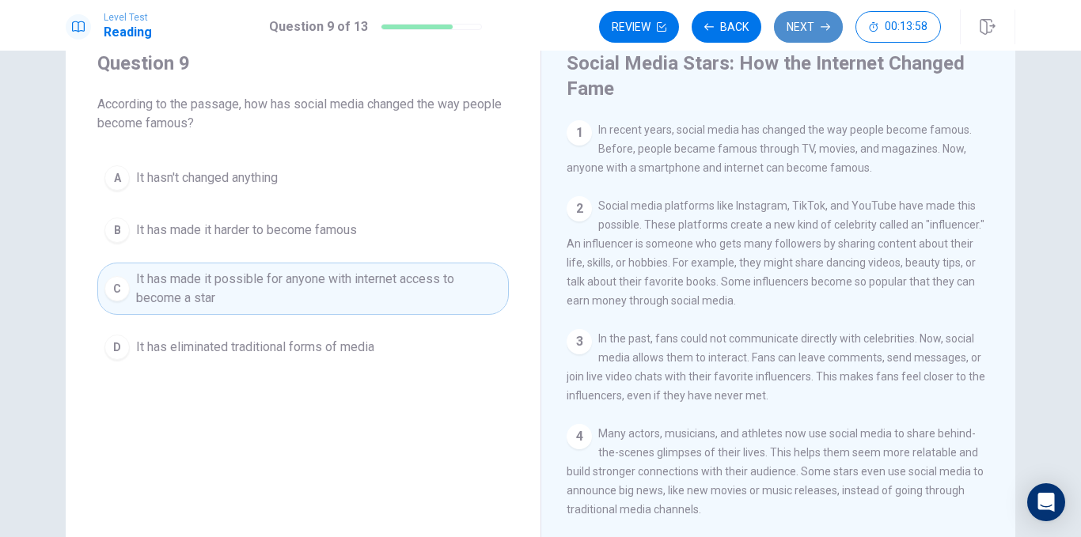
click at [795, 25] on button "Next" at bounding box center [808, 27] width 69 height 32
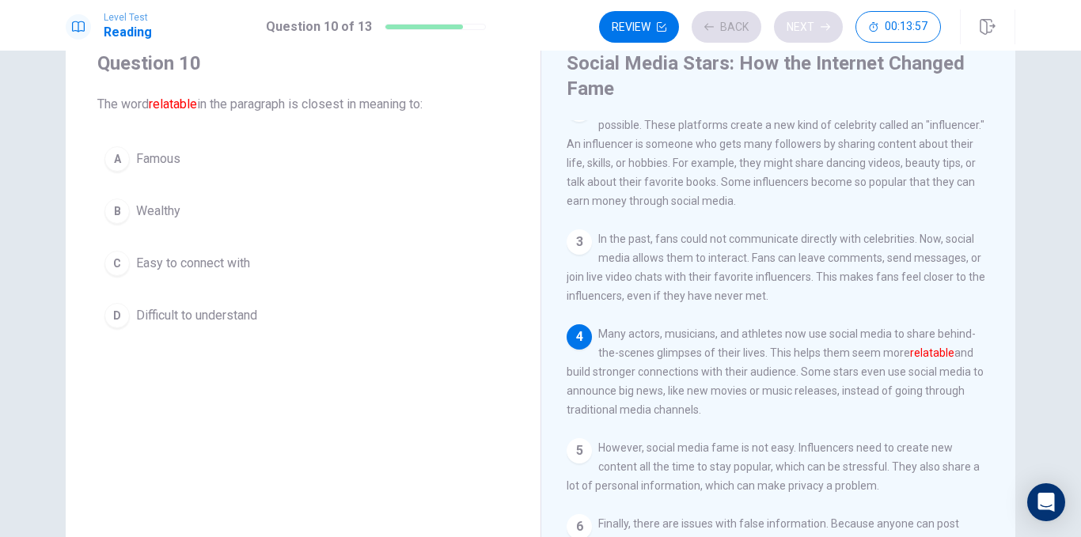
scroll to position [116, 0]
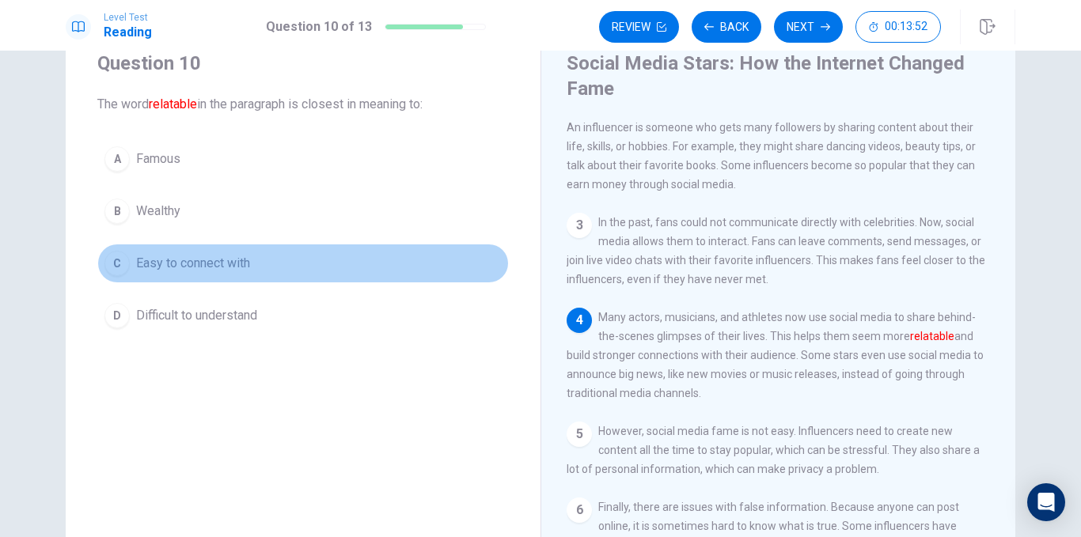
click at [217, 253] on button "C Easy to connect with" at bounding box center [303, 264] width 412 height 40
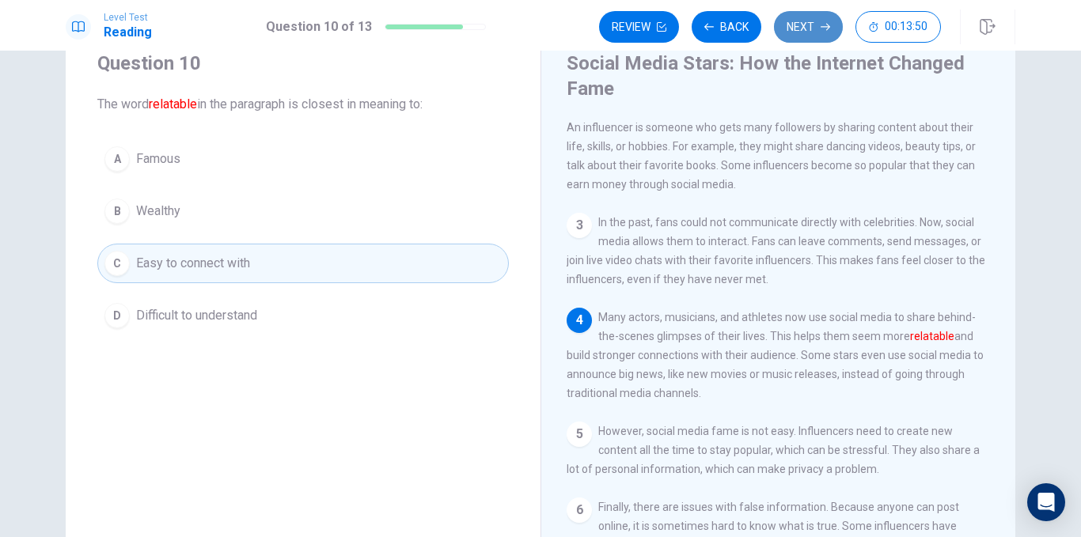
click at [812, 26] on button "Next" at bounding box center [808, 27] width 69 height 32
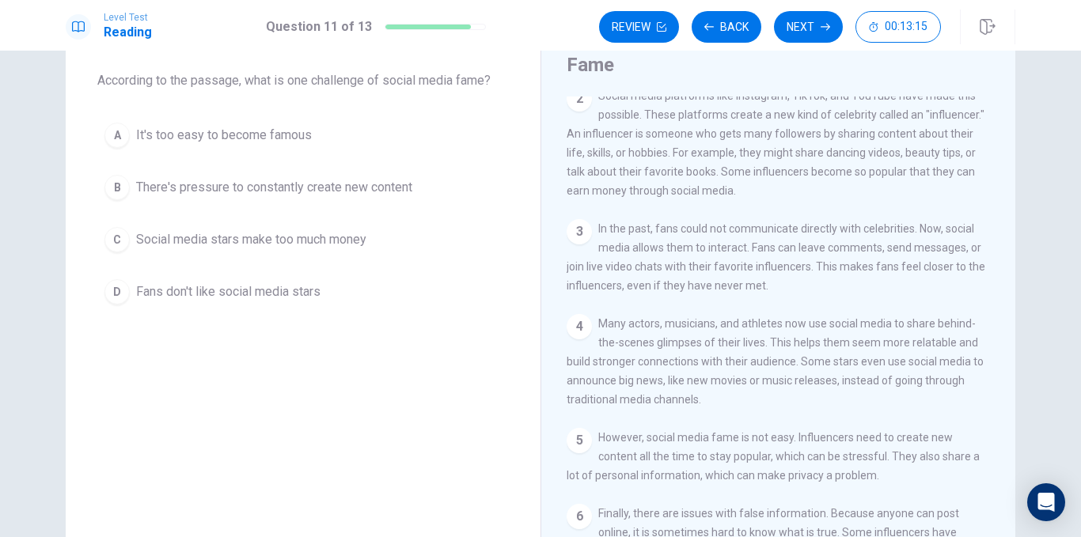
scroll to position [89, 0]
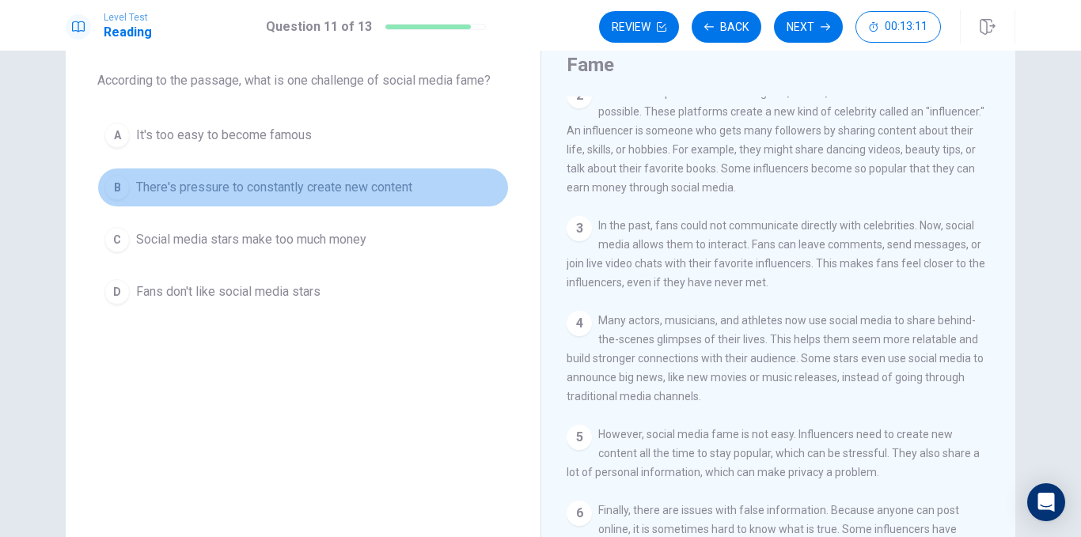
click at [395, 183] on span "There's pressure to constantly create new content" at bounding box center [274, 187] width 276 height 19
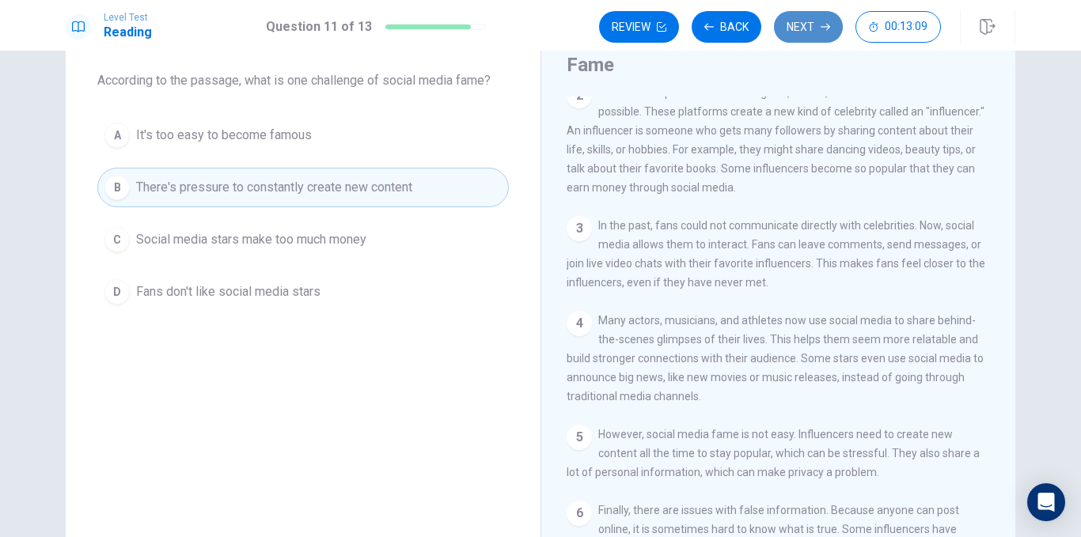
click at [819, 28] on button "Next" at bounding box center [808, 27] width 69 height 32
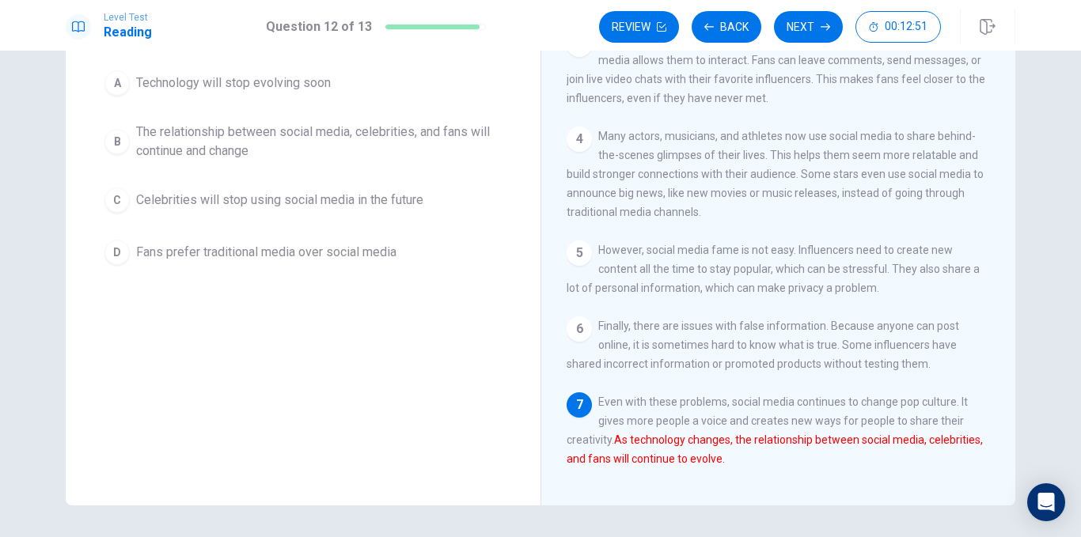
scroll to position [102, 0]
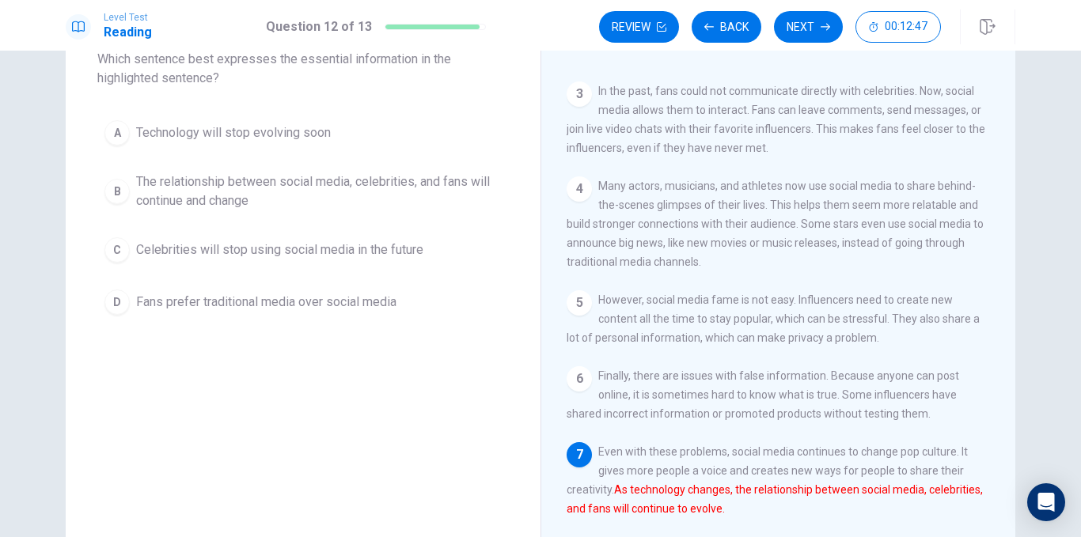
click at [407, 180] on span "The relationship between social media, celebrities, and fans will continue and …" at bounding box center [319, 192] width 366 height 38
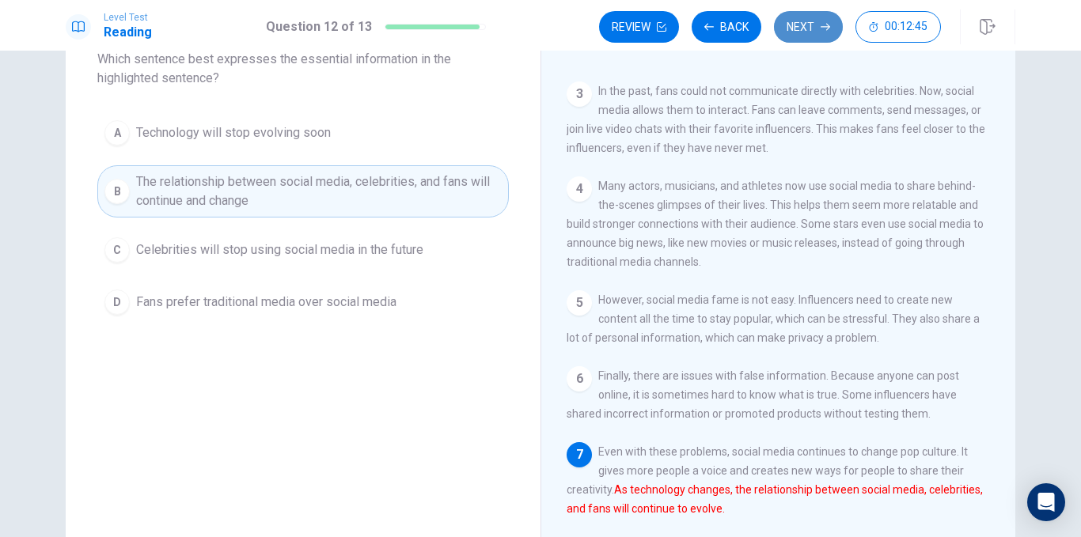
click at [818, 22] on button "Next" at bounding box center [808, 27] width 69 height 32
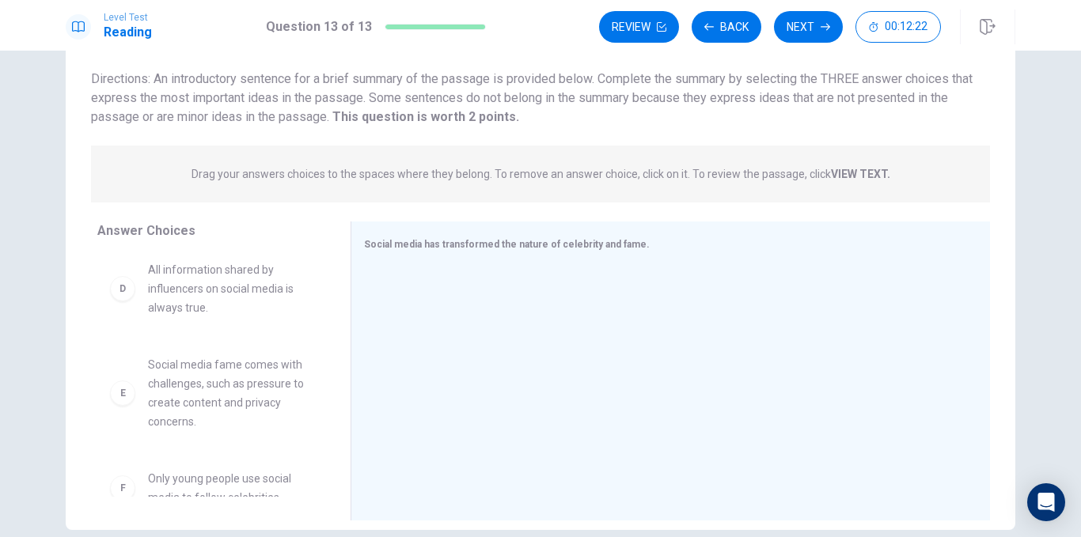
scroll to position [294, 0]
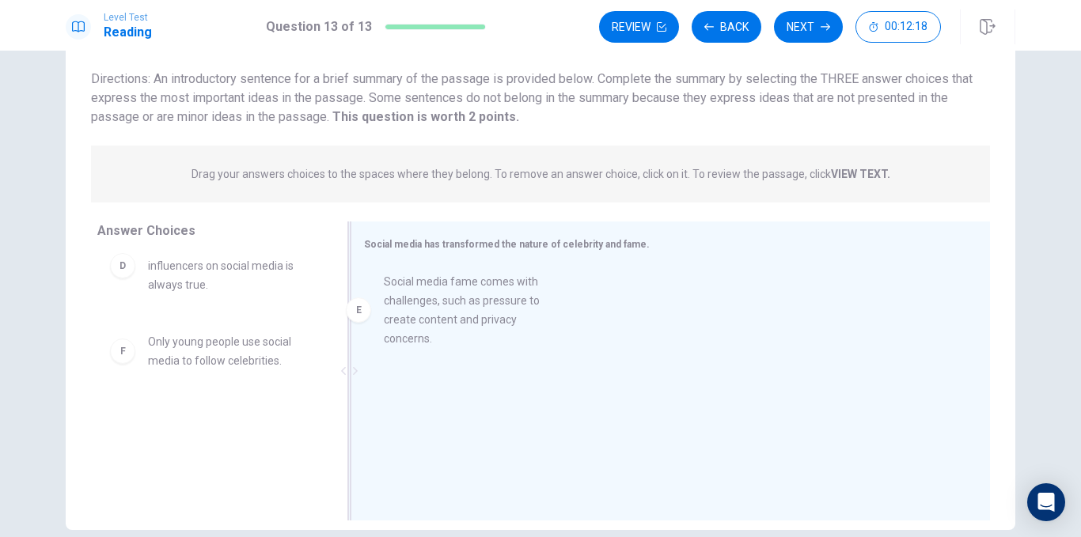
drag, startPoint x: 228, startPoint y: 370, endPoint x: 488, endPoint y: 307, distance: 267.0
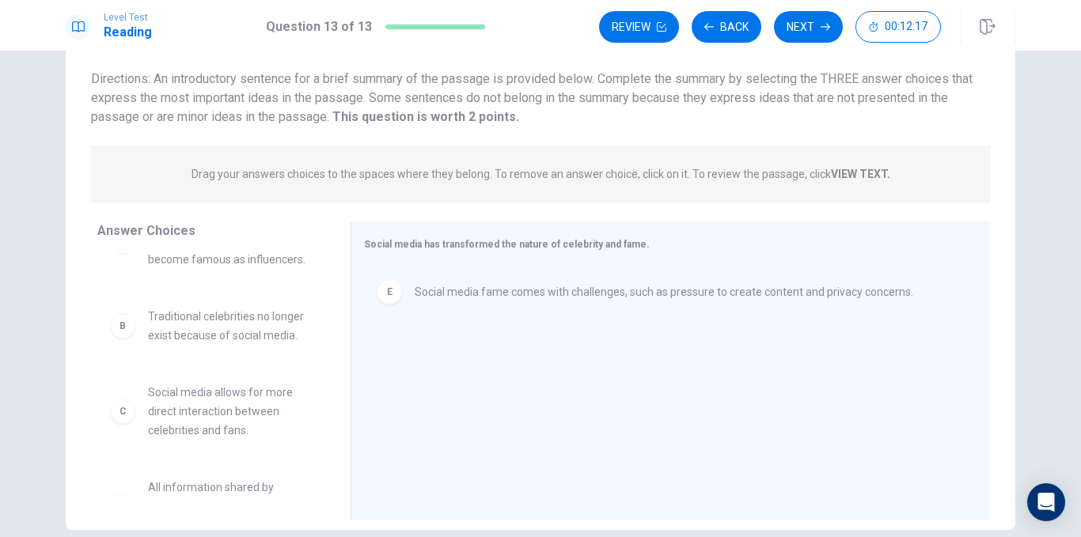
scroll to position [0, 0]
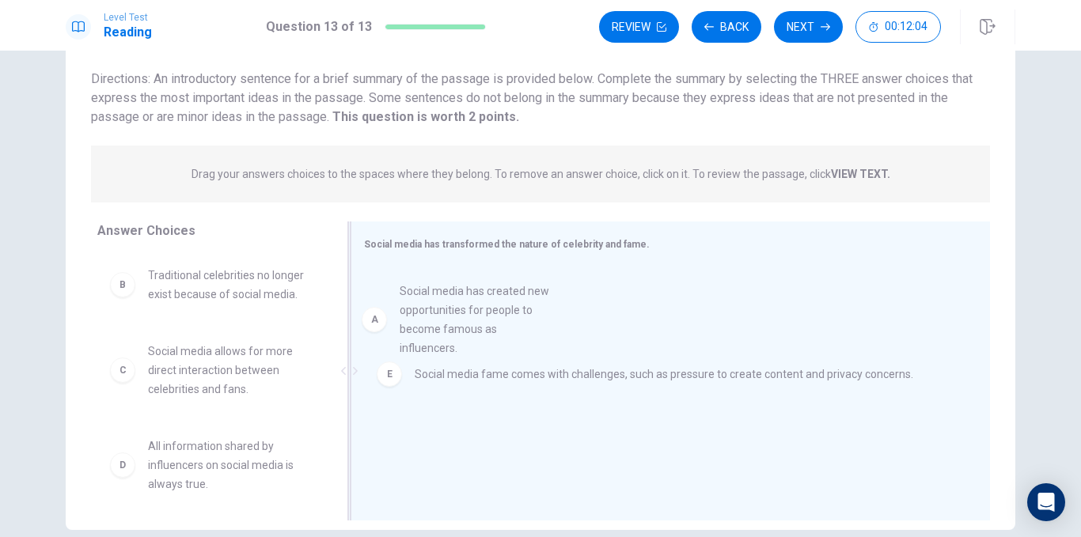
drag, startPoint x: 255, startPoint y: 306, endPoint x: 529, endPoint y: 322, distance: 274.3
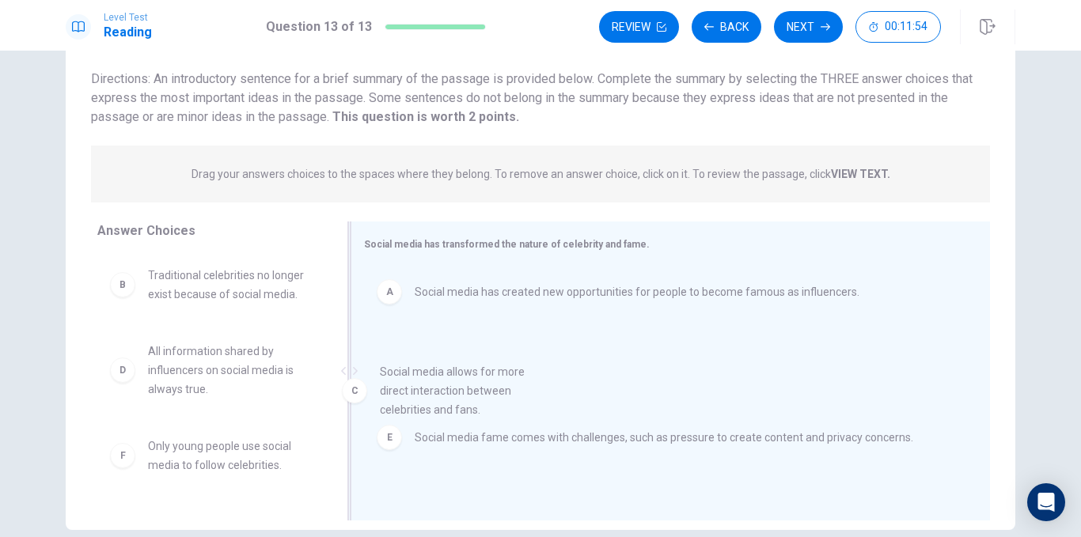
drag, startPoint x: 250, startPoint y: 378, endPoint x: 494, endPoint y: 399, distance: 244.6
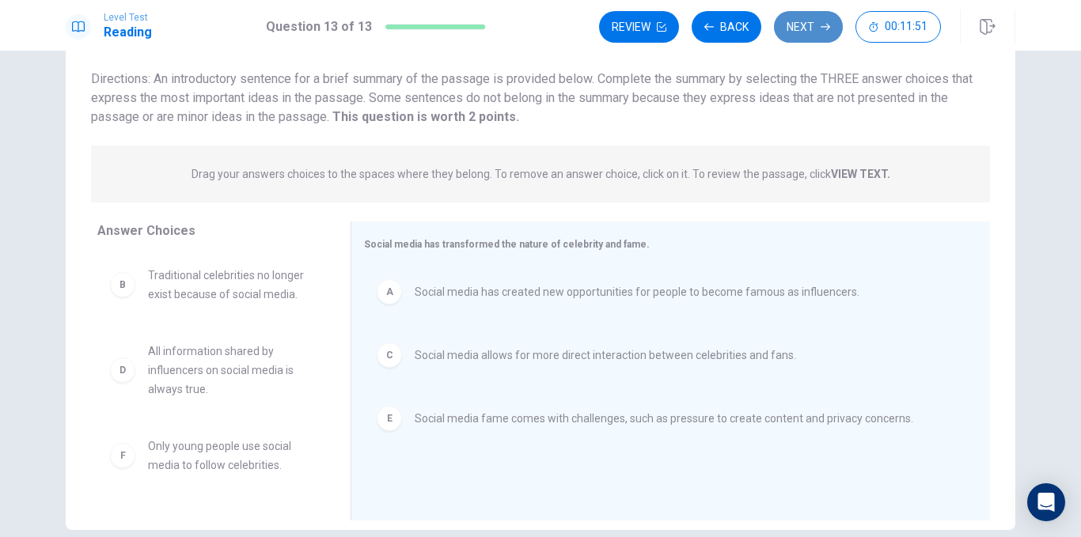
click at [812, 25] on button "Next" at bounding box center [808, 27] width 69 height 32
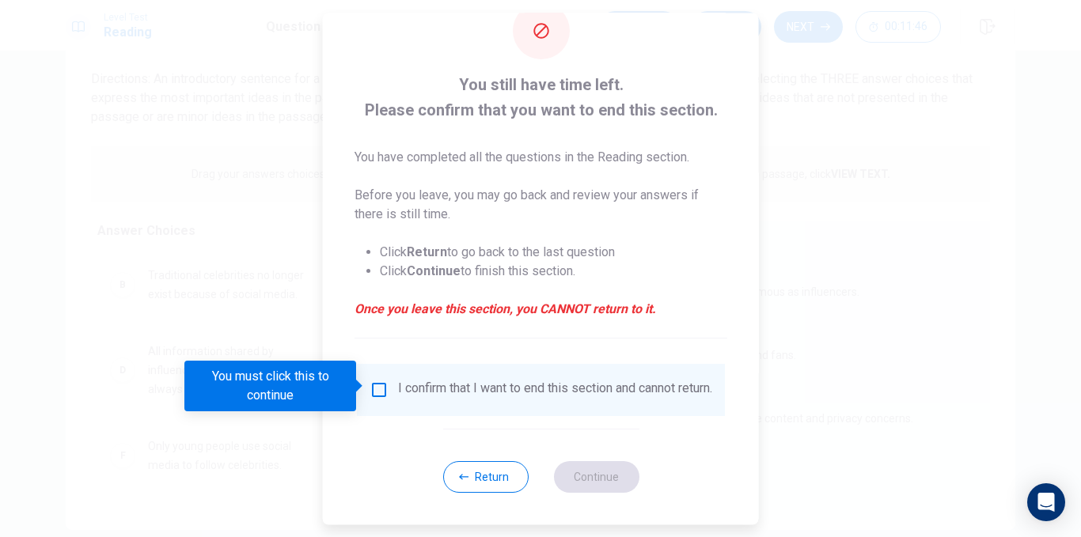
scroll to position [47, 0]
click at [376, 388] on input "You must click this to continue" at bounding box center [379, 390] width 19 height 19
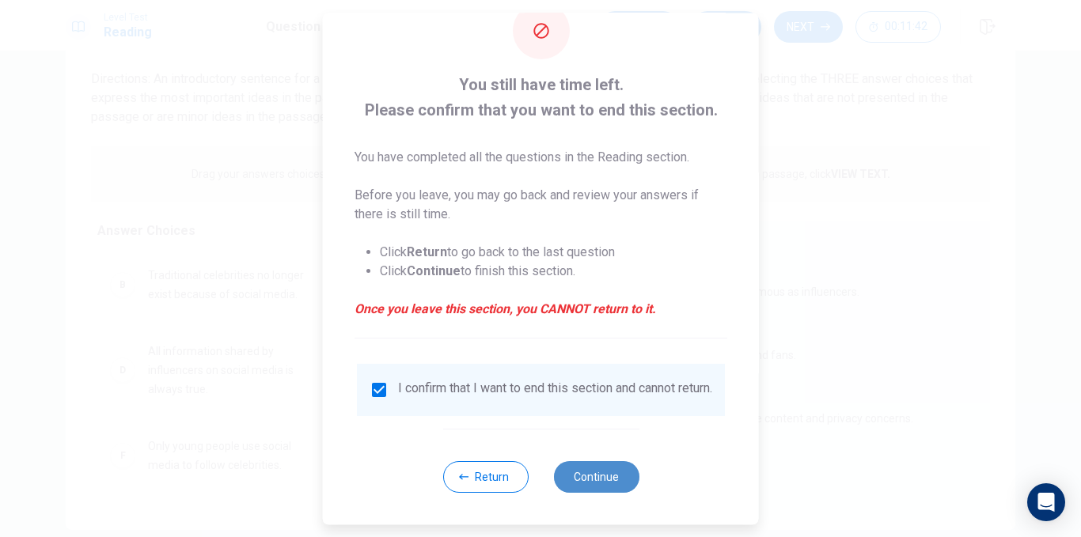
click at [617, 482] on button "Continue" at bounding box center [595, 477] width 85 height 32
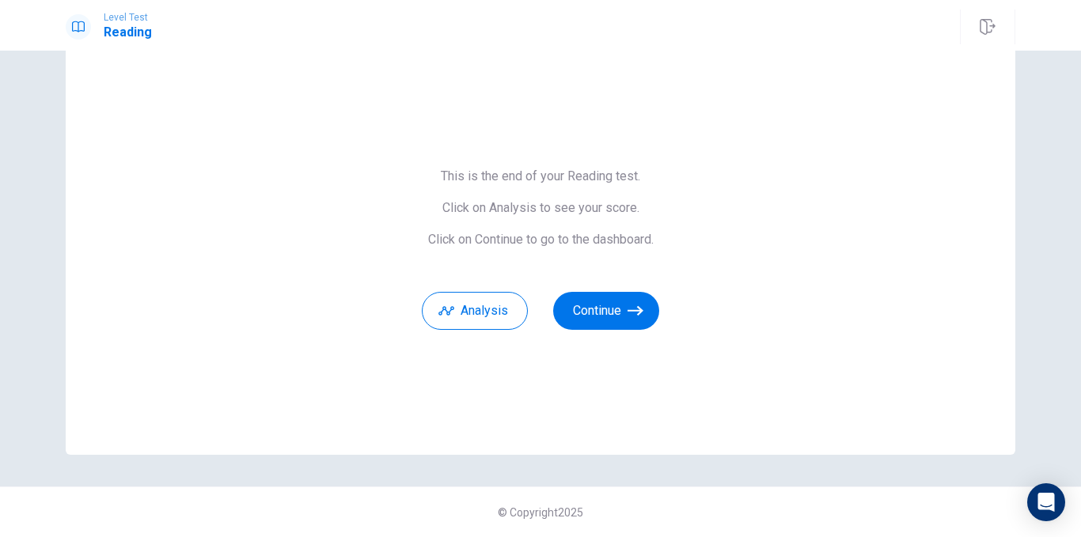
scroll to position [39, 0]
click at [615, 309] on button "Continue" at bounding box center [606, 311] width 106 height 38
